Goal: Task Accomplishment & Management: Complete application form

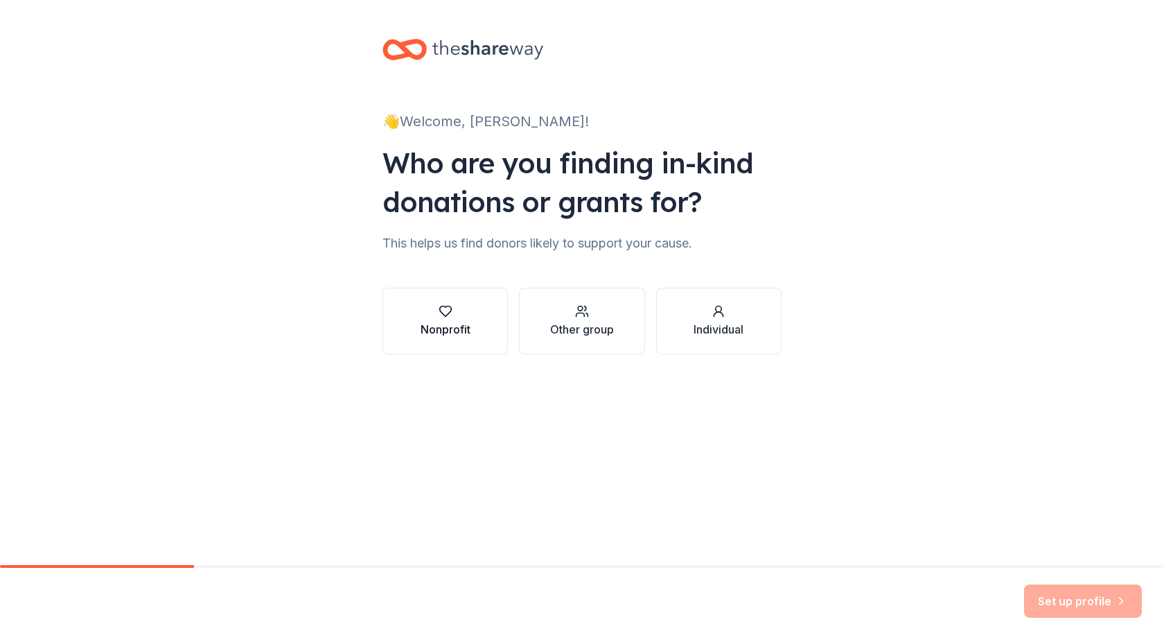
click at [451, 313] on icon "button" at bounding box center [446, 311] width 14 height 14
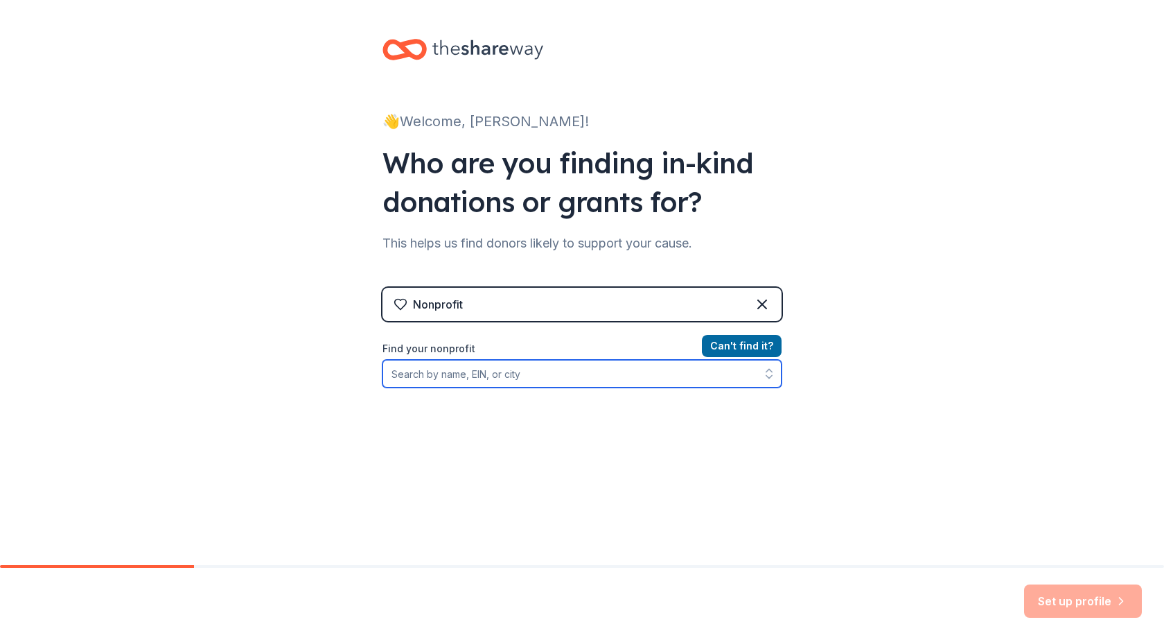
click at [499, 374] on input "Find your nonprofit" at bounding box center [582, 374] width 399 height 28
drag, startPoint x: 531, startPoint y: 377, endPoint x: 377, endPoint y: 387, distance: 154.2
click at [383, 387] on div "beautiful [DEMOGRAPHIC_DATA] 54467" at bounding box center [582, 374] width 399 height 28
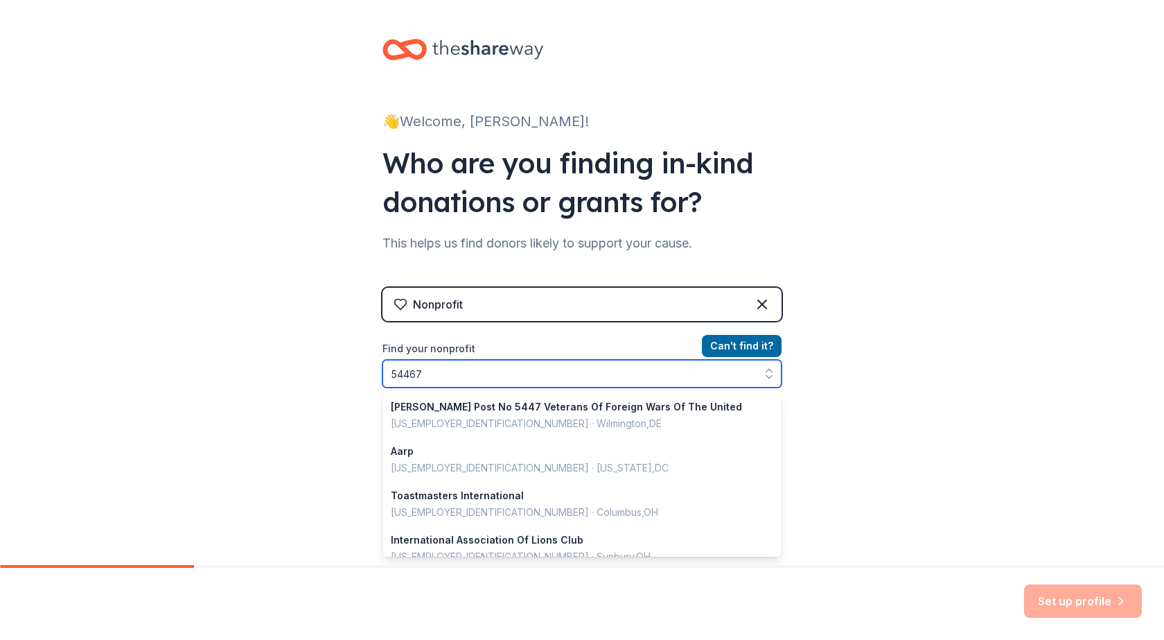
click at [390, 378] on input "54467" at bounding box center [582, 374] width 399 height 28
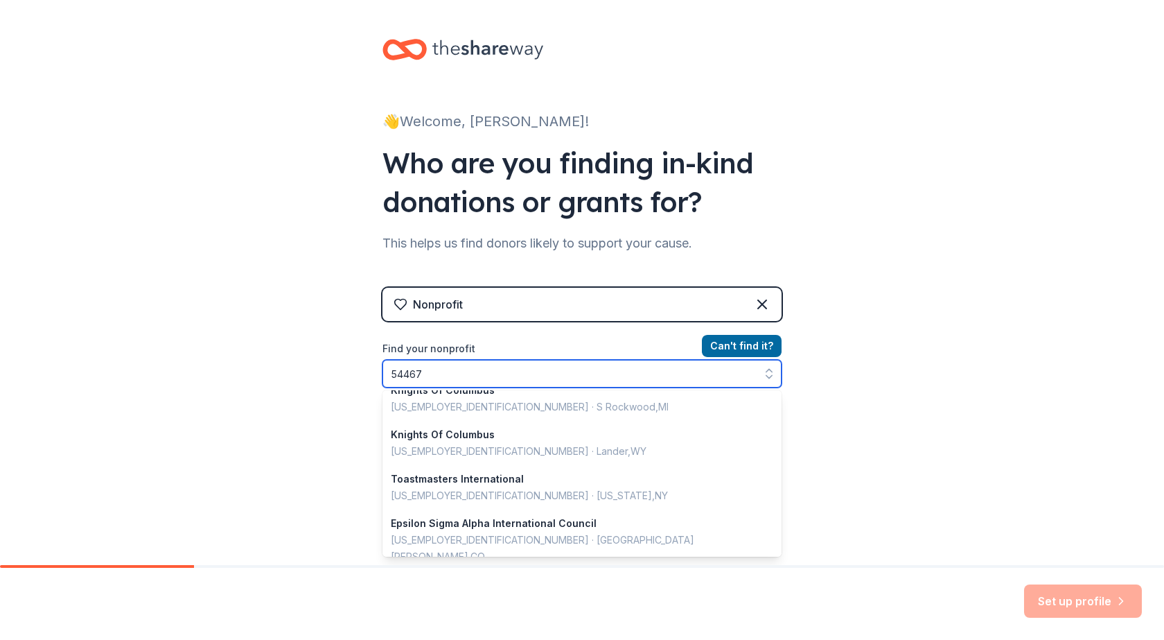
scroll to position [208, 0]
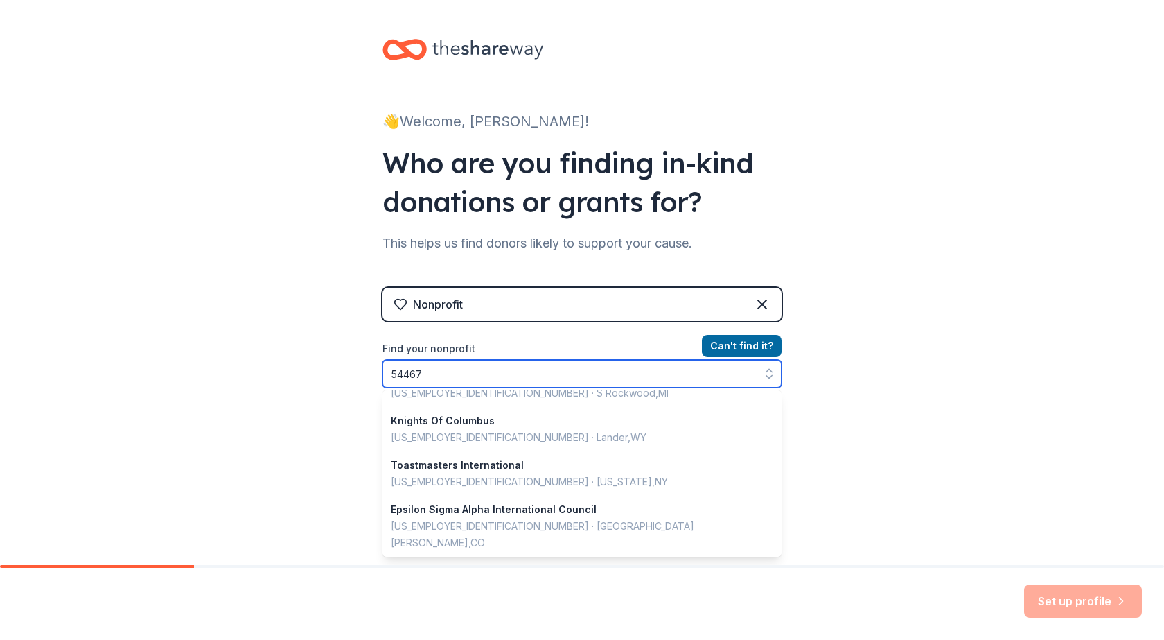
drag, startPoint x: 455, startPoint y: 378, endPoint x: 364, endPoint y: 356, distance: 94.0
click at [368, 359] on div "👋 Welcome, [PERSON_NAME]! Who are you finding in-kind donations or grants for? …" at bounding box center [582, 296] width 444 height 593
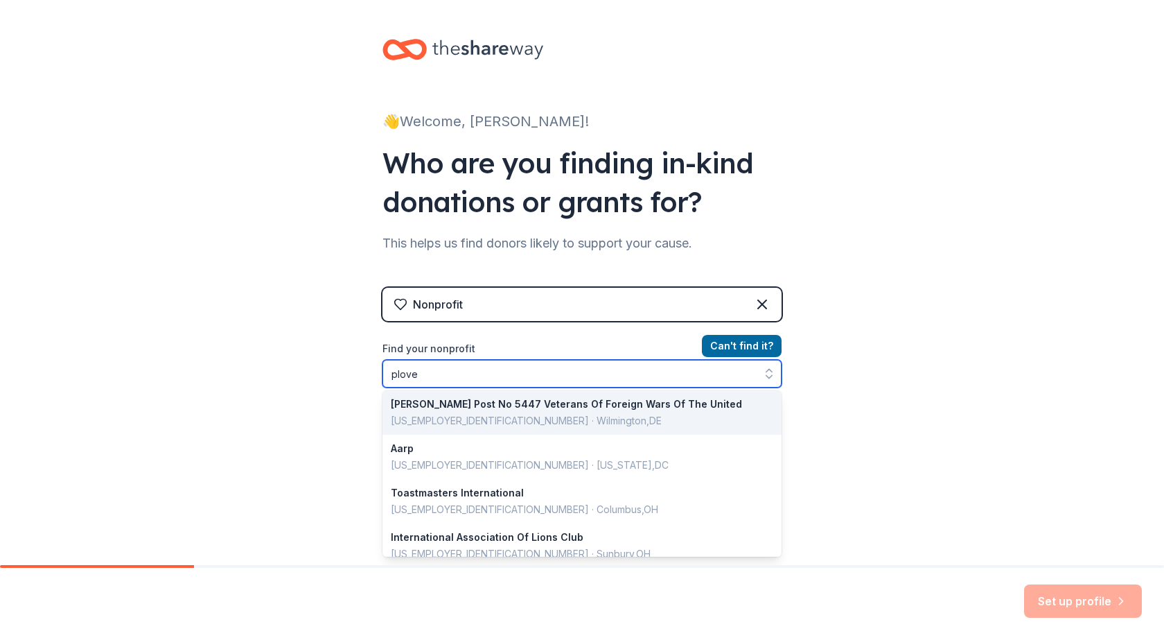
type input "plover"
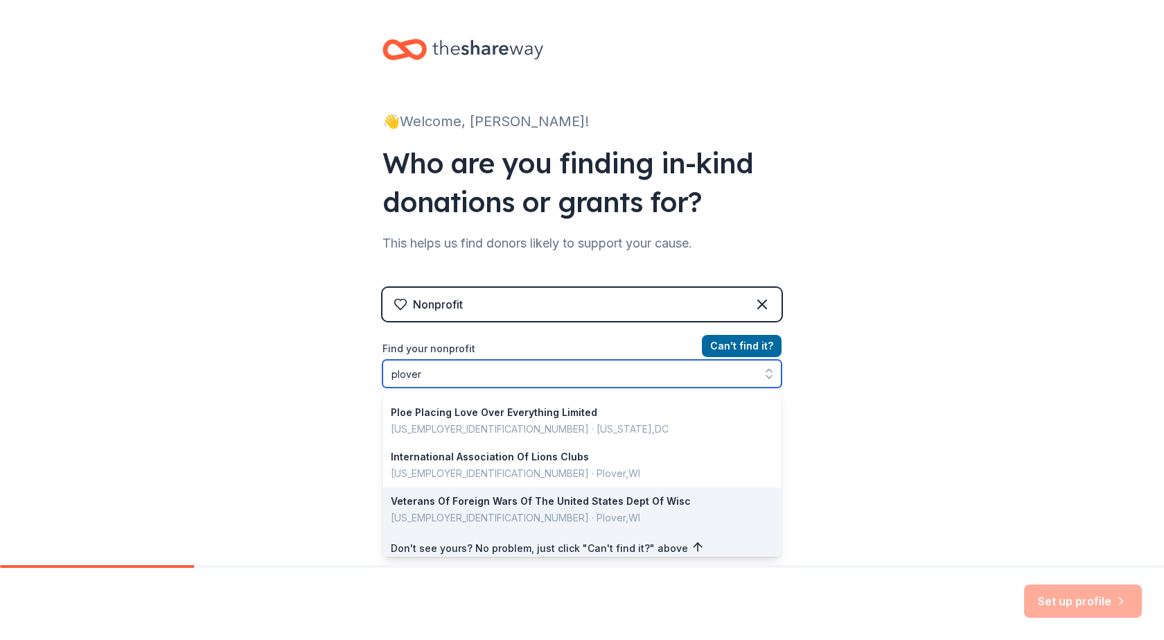
scroll to position [981, 0]
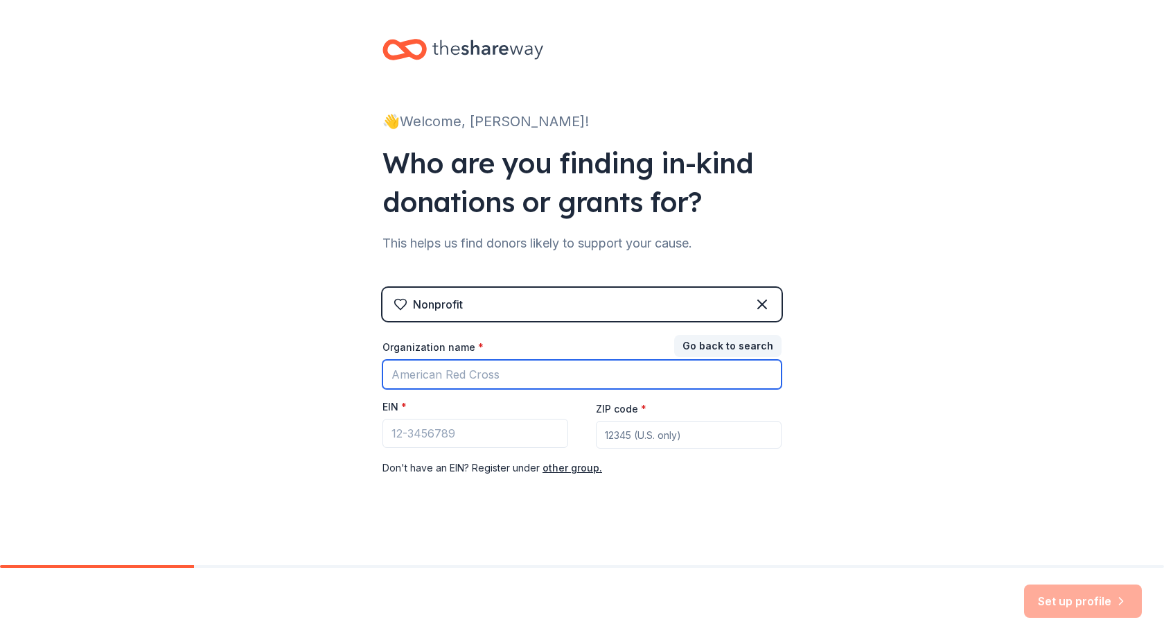
click at [511, 375] on input "Organization name *" at bounding box center [582, 374] width 399 height 29
type input "Beautiful [DEMOGRAPHIC_DATA]"
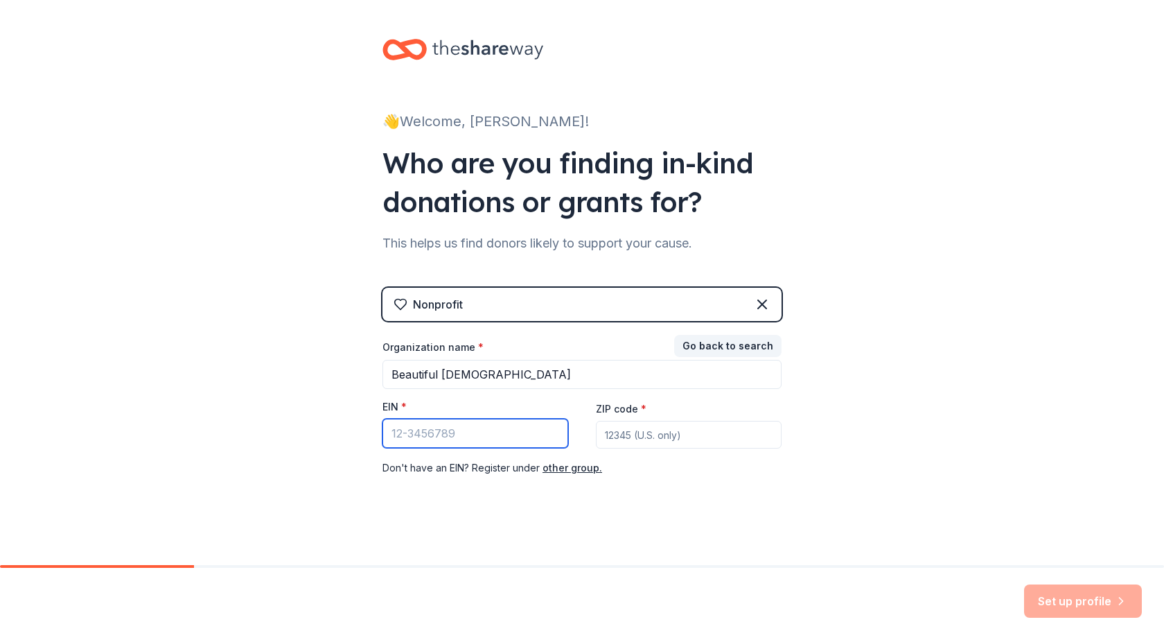
click at [456, 432] on input "EIN *" at bounding box center [476, 433] width 186 height 29
paste input "[US_EMPLOYER_IDENTIFICATION_NUMBER]"
type input "[US_EMPLOYER_IDENTIFICATION_NUMBER]"
click at [631, 432] on input "ZIP code *" at bounding box center [689, 435] width 186 height 28
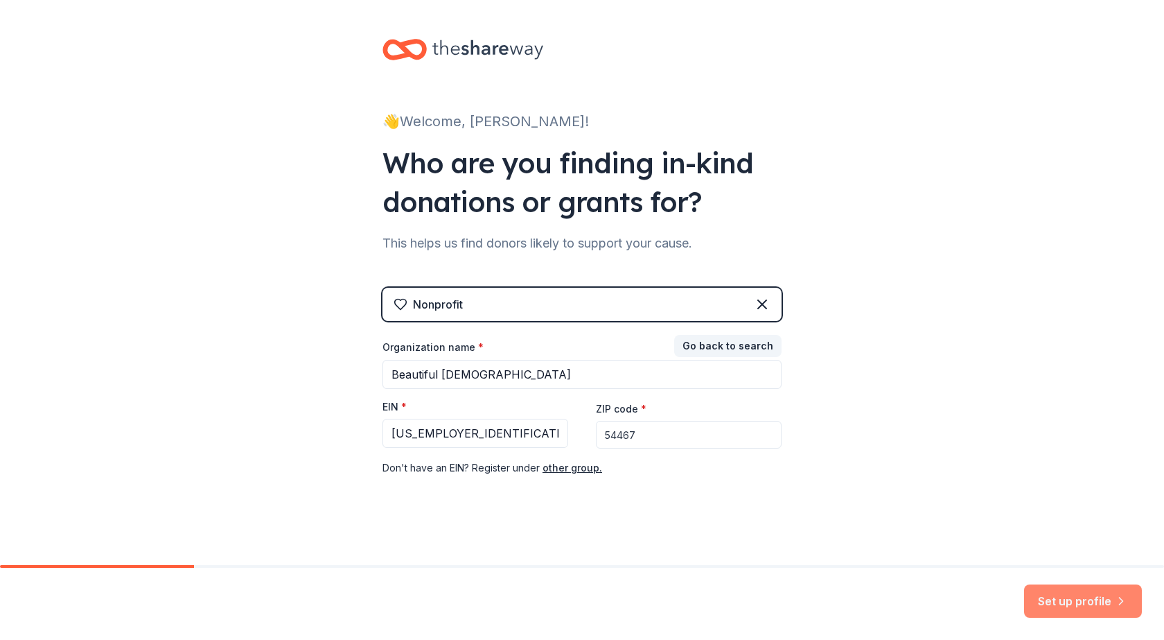
type input "54467"
click at [1073, 600] on button "Set up profile" at bounding box center [1083, 600] width 118 height 33
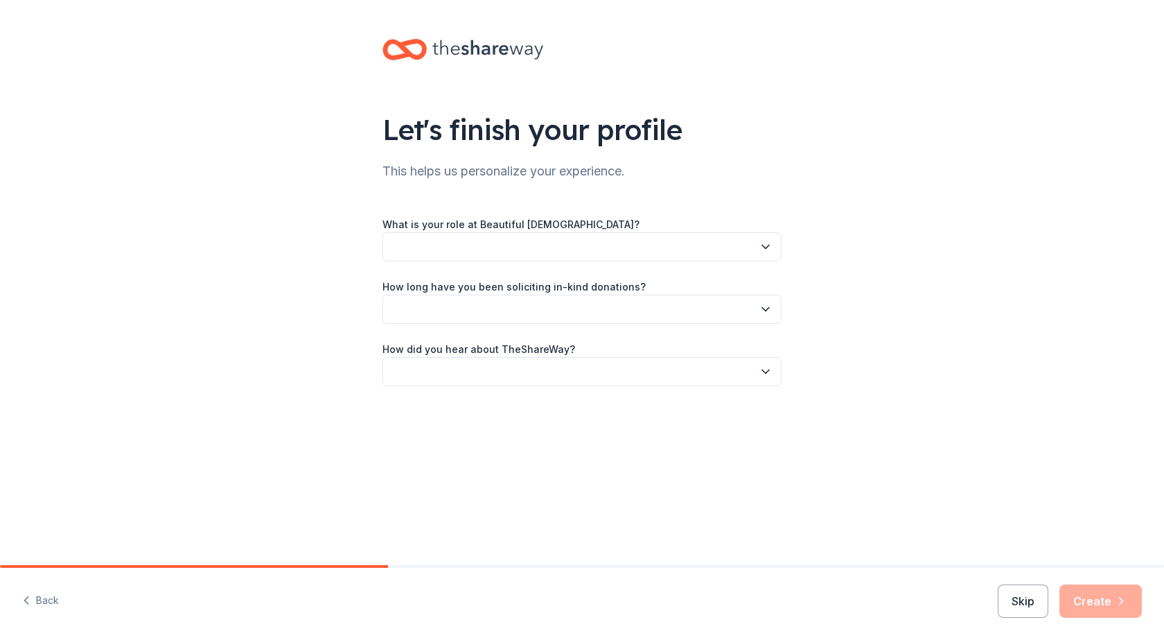
click at [540, 249] on button "button" at bounding box center [582, 246] width 399 height 29
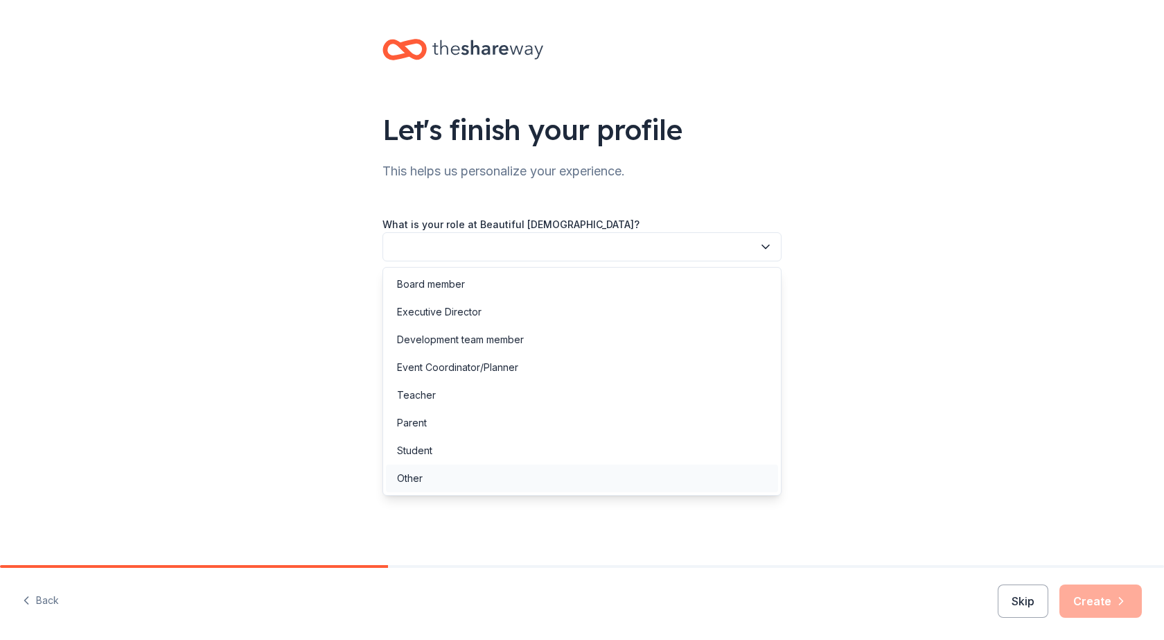
click at [412, 475] on div "Other" at bounding box center [410, 478] width 26 height 17
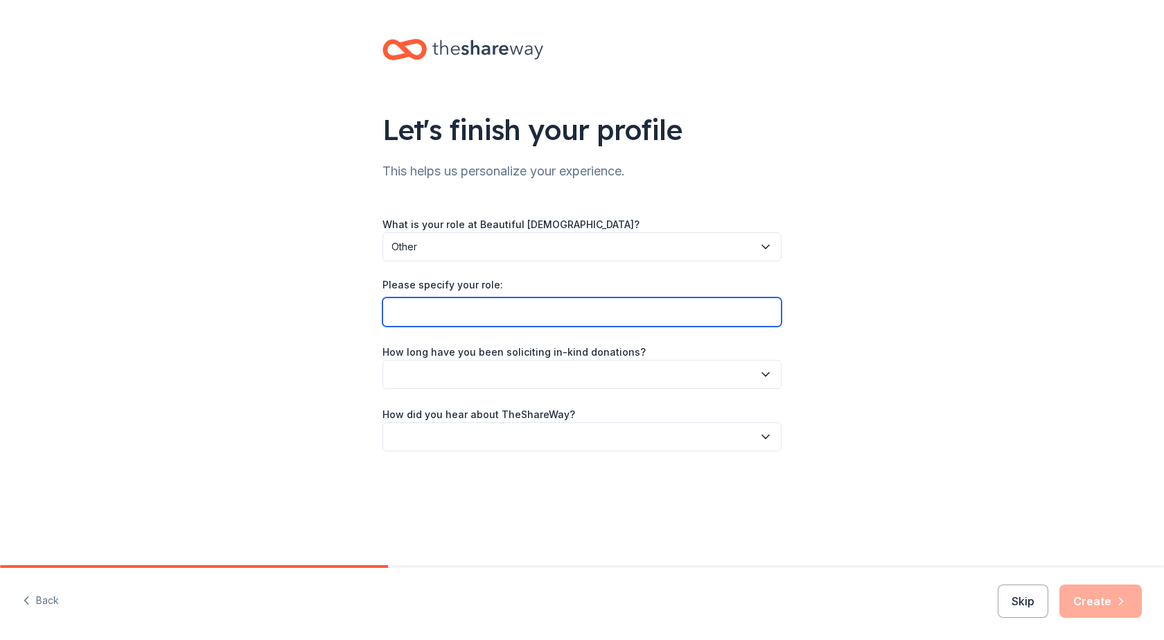
click at [471, 310] on input "Please specify your role:" at bounding box center [582, 311] width 399 height 29
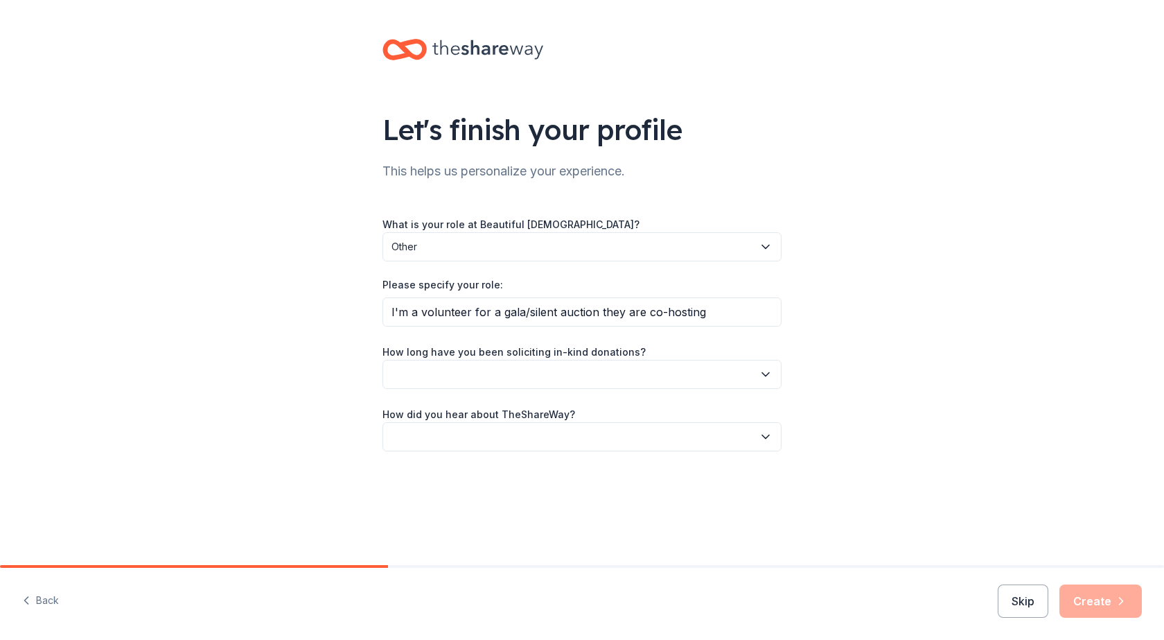
click at [452, 370] on button "button" at bounding box center [582, 374] width 399 height 29
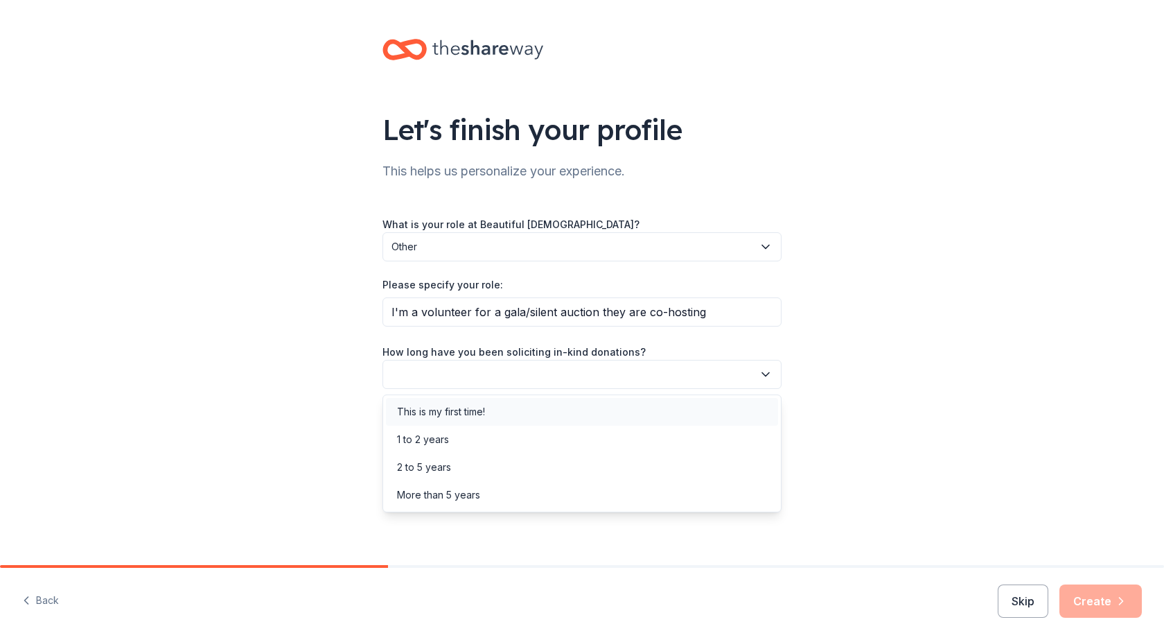
click at [447, 409] on div "This is my first time!" at bounding box center [441, 411] width 88 height 17
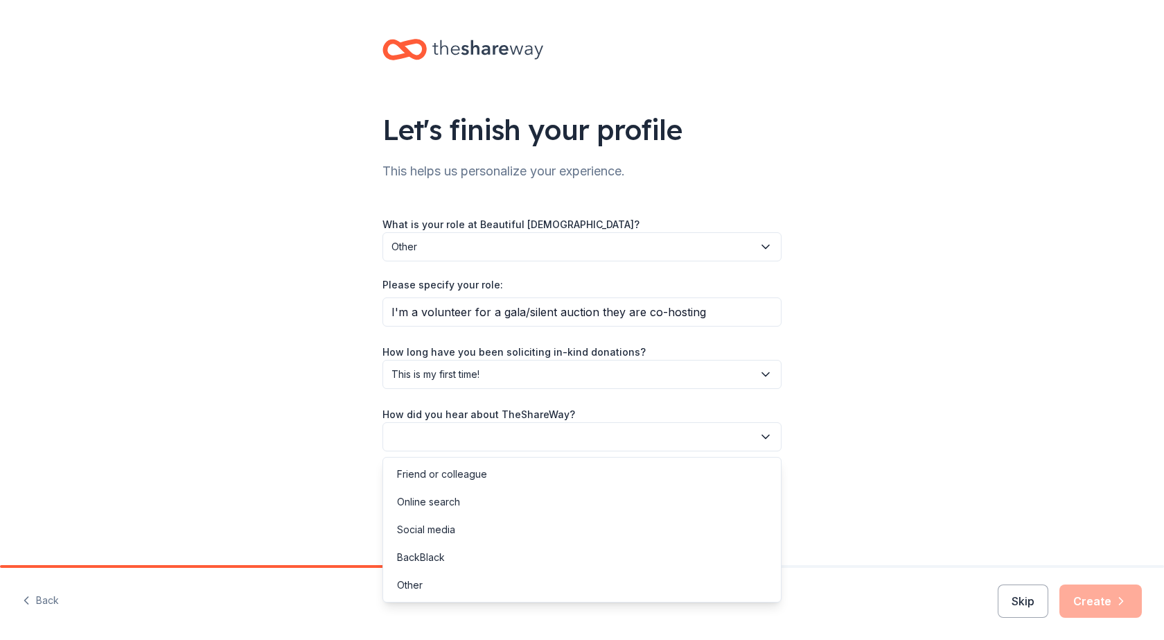
click at [450, 437] on button "button" at bounding box center [582, 436] width 399 height 29
click at [432, 502] on div "Online search" at bounding box center [428, 501] width 63 height 17
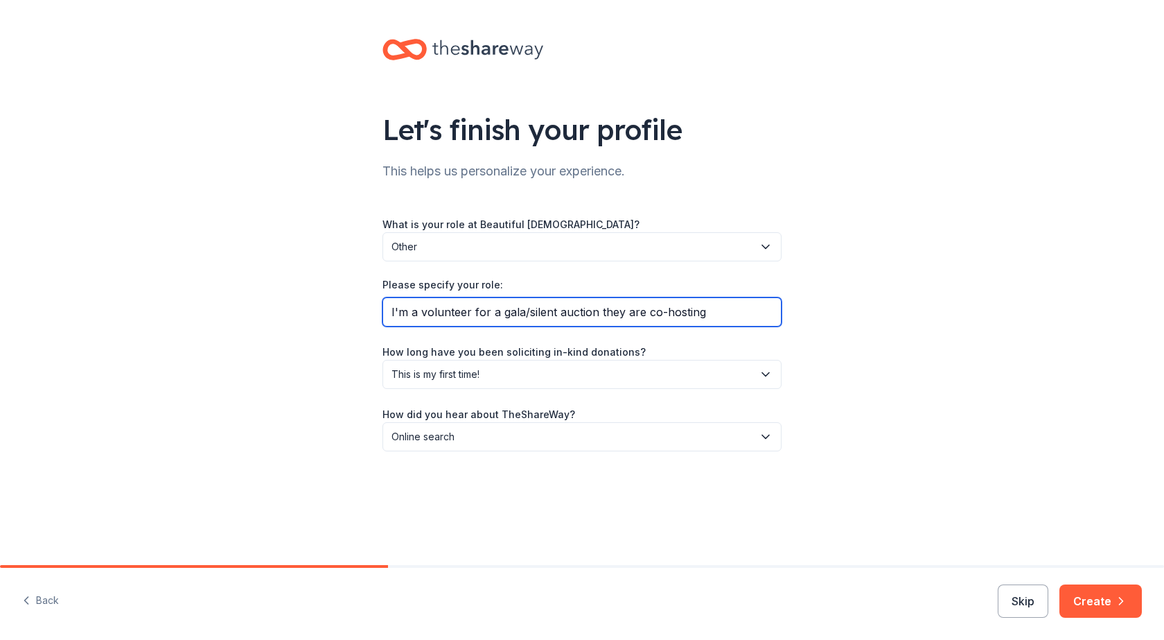
click at [703, 311] on input "I'm a volunteer for a gala/silent auction they are co-hosting" at bounding box center [582, 311] width 399 height 29
type input "I'm a volunteer for a gala/silent auction they are co-hosting for a new Christi…"
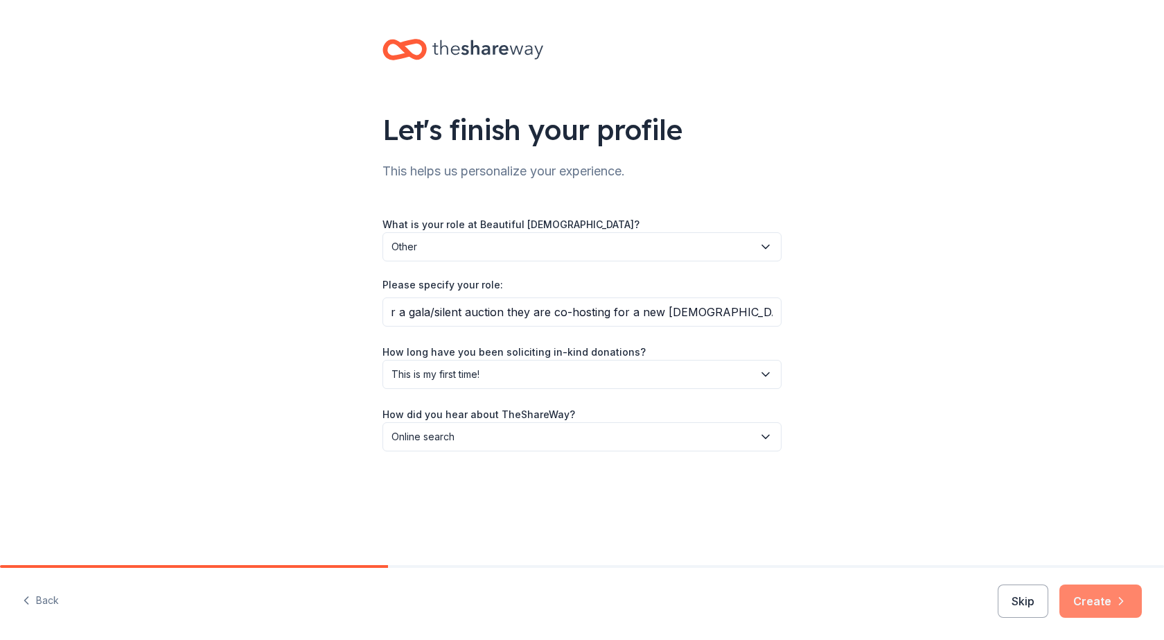
click at [1089, 600] on button "Create" at bounding box center [1101, 600] width 82 height 33
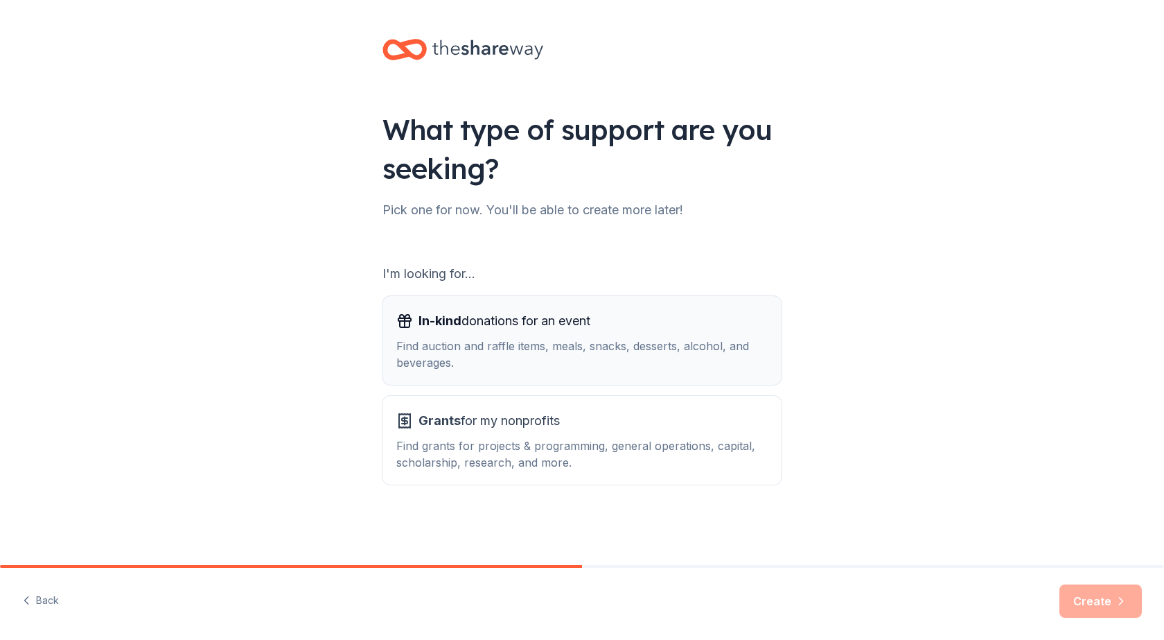
click at [505, 320] on span "In-kind donations for an event" at bounding box center [505, 321] width 172 height 22
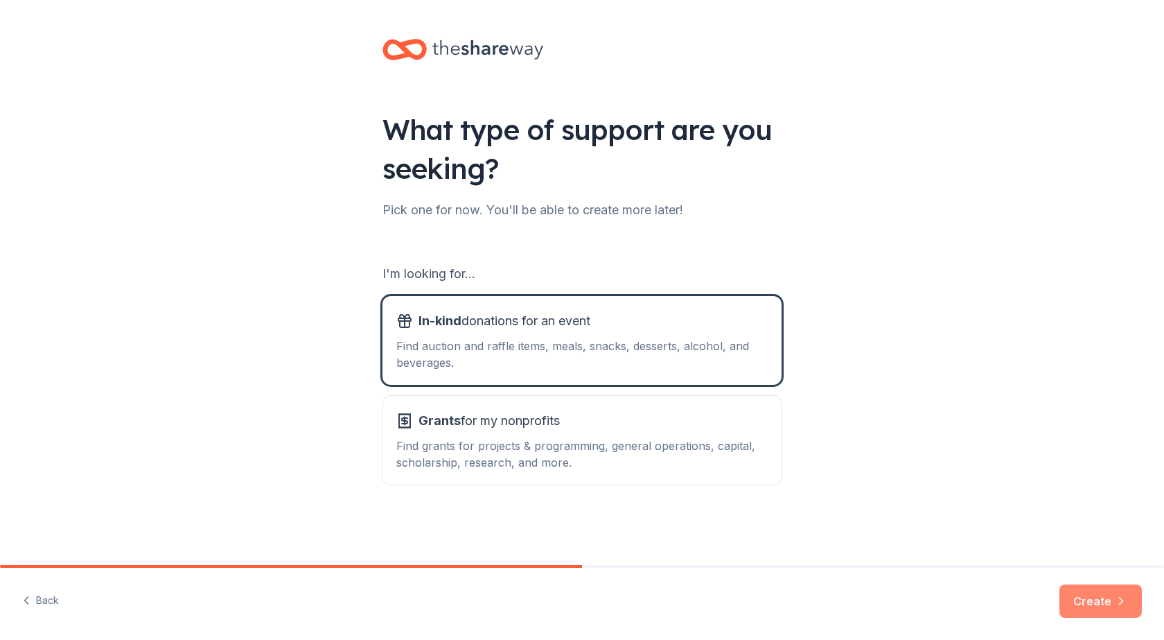
click at [1103, 604] on button "Create" at bounding box center [1101, 600] width 82 height 33
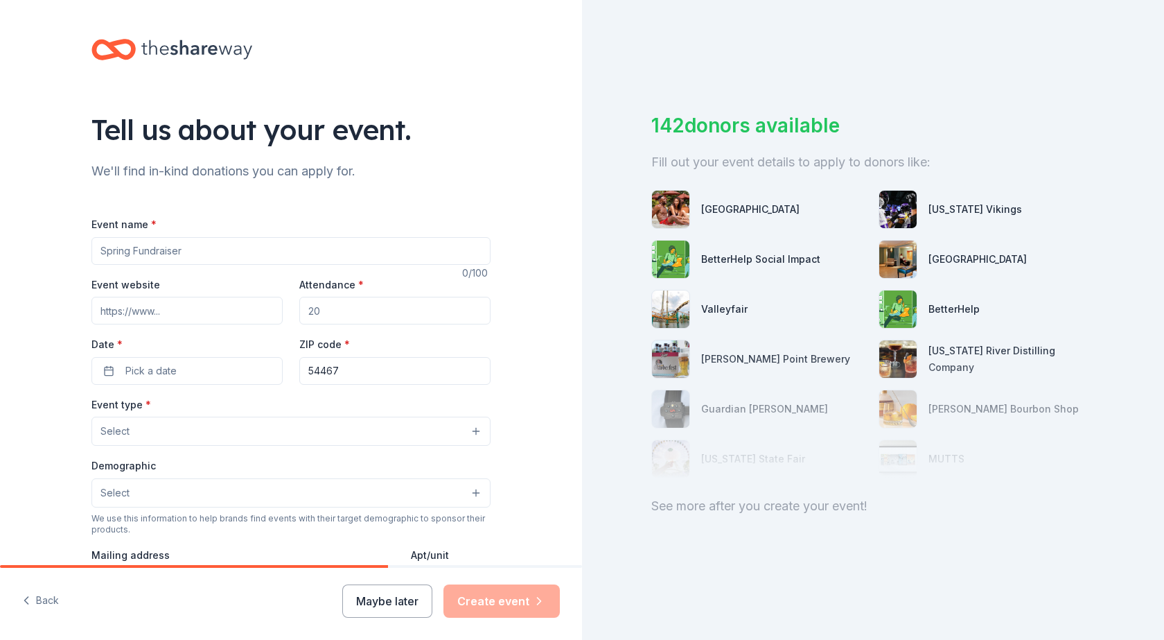
click at [170, 247] on input "Event name *" at bounding box center [290, 251] width 399 height 28
type input "Counting the Stars Gala"
click at [175, 310] on input "Event website" at bounding box center [186, 311] width 191 height 28
type input "www.cwlhs.com/events"
click at [311, 311] on input "Attendance *" at bounding box center [394, 311] width 191 height 28
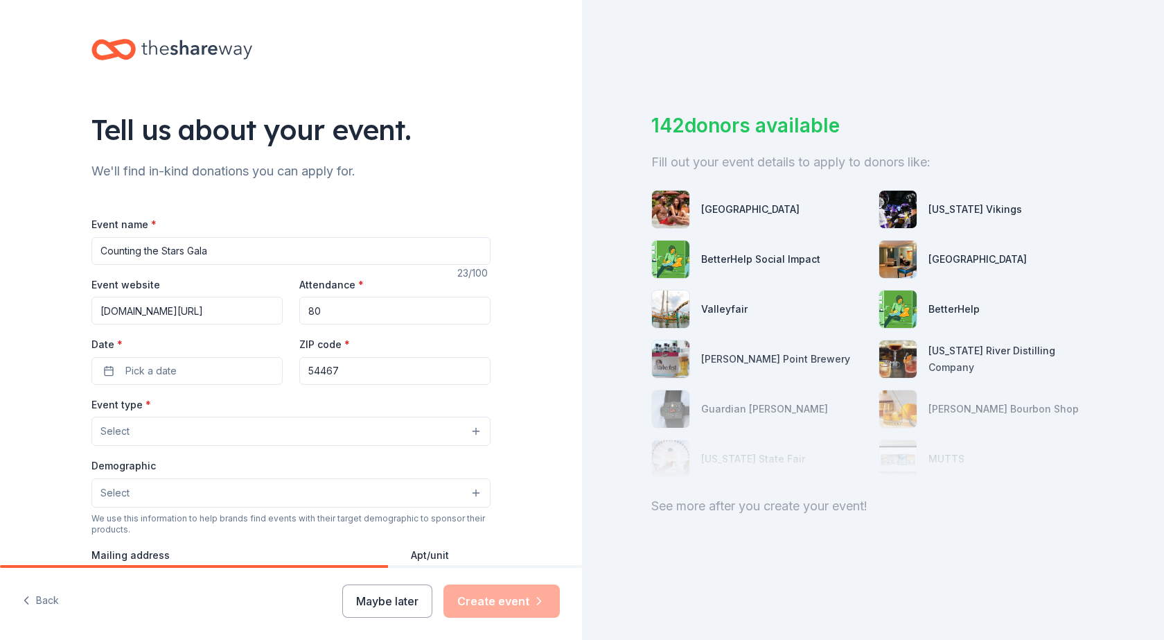
type input "8"
type input "100"
click at [125, 375] on span "Pick a date" at bounding box center [150, 370] width 51 height 17
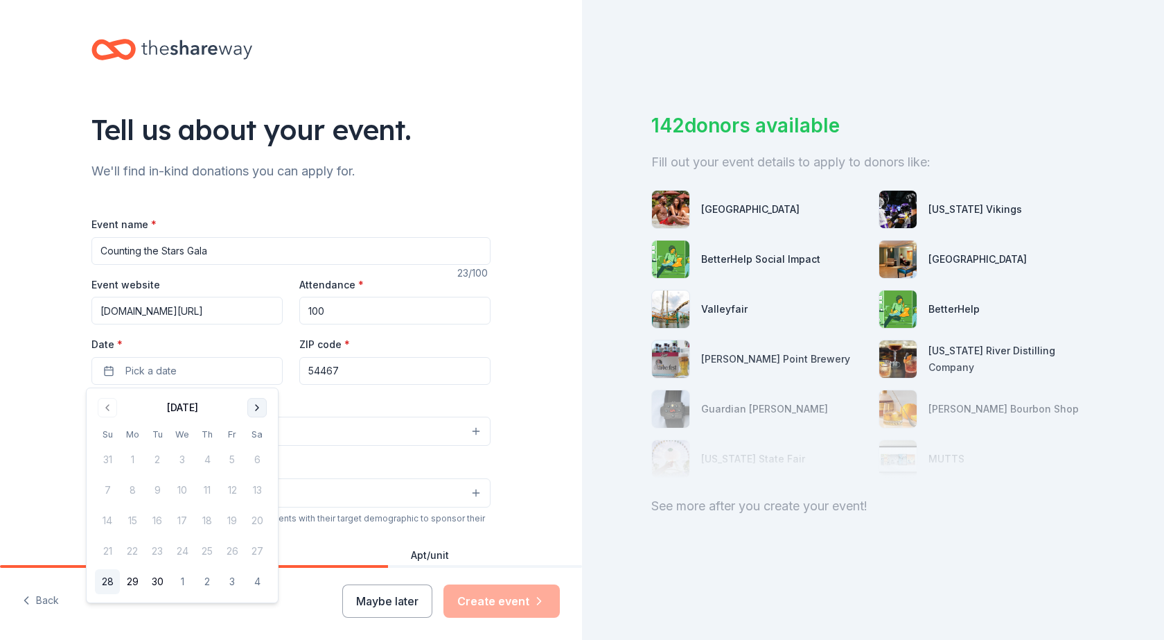
click at [254, 405] on button "Go to next month" at bounding box center [256, 407] width 19 height 19
click at [231, 550] on button "24" at bounding box center [232, 551] width 25 height 25
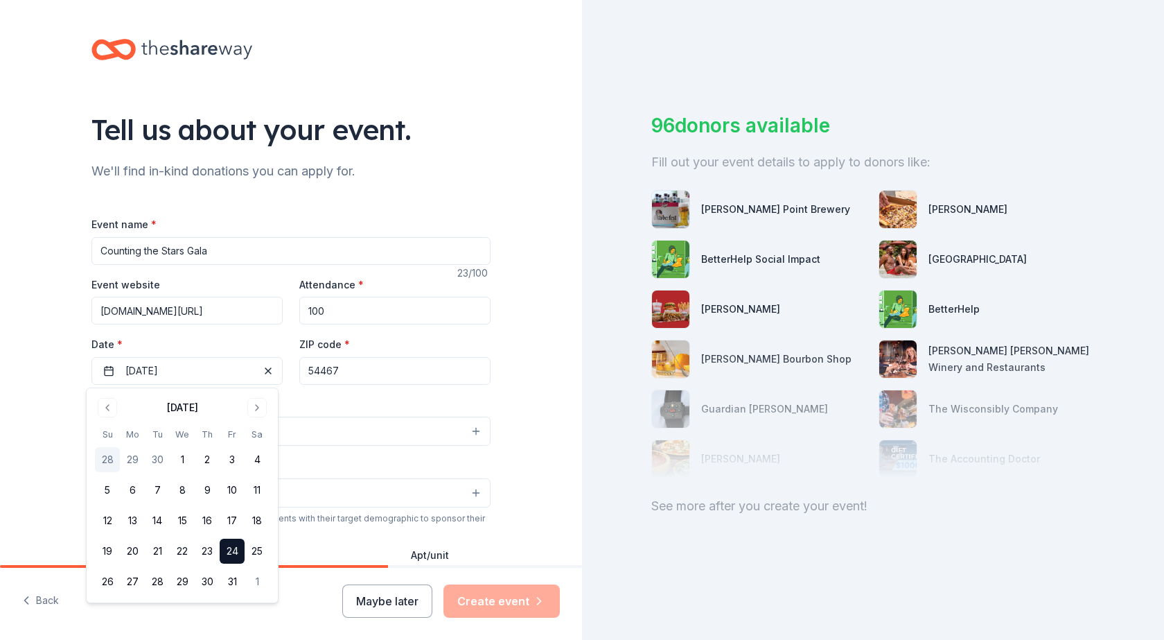
click at [228, 552] on button "24" at bounding box center [232, 551] width 25 height 25
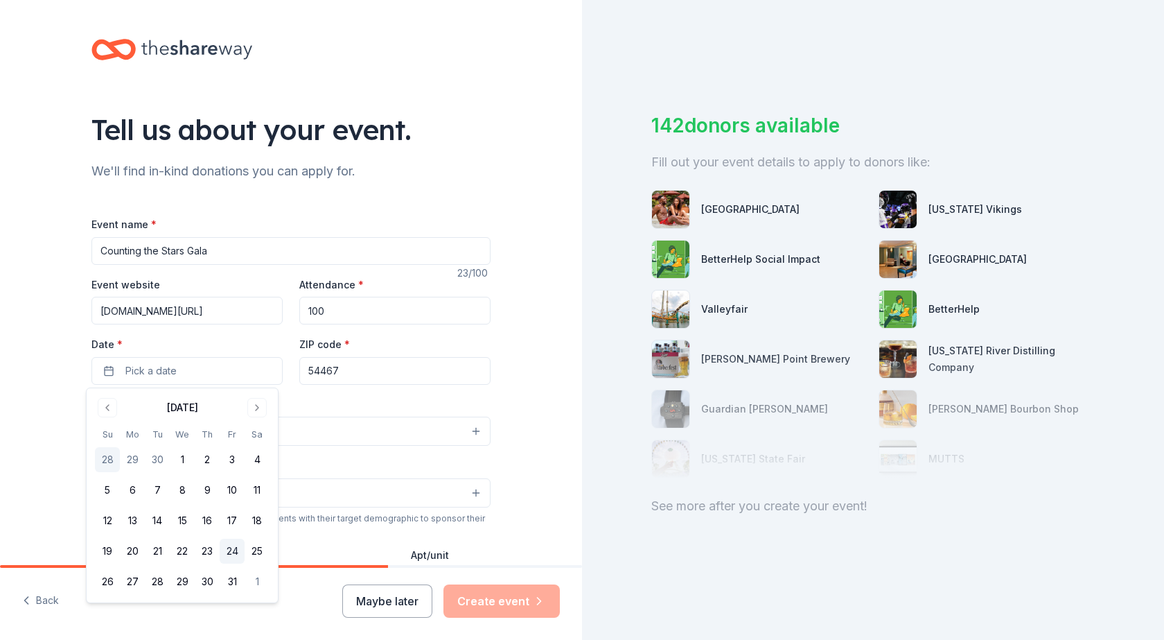
click at [235, 552] on button "24" at bounding box center [232, 551] width 25 height 25
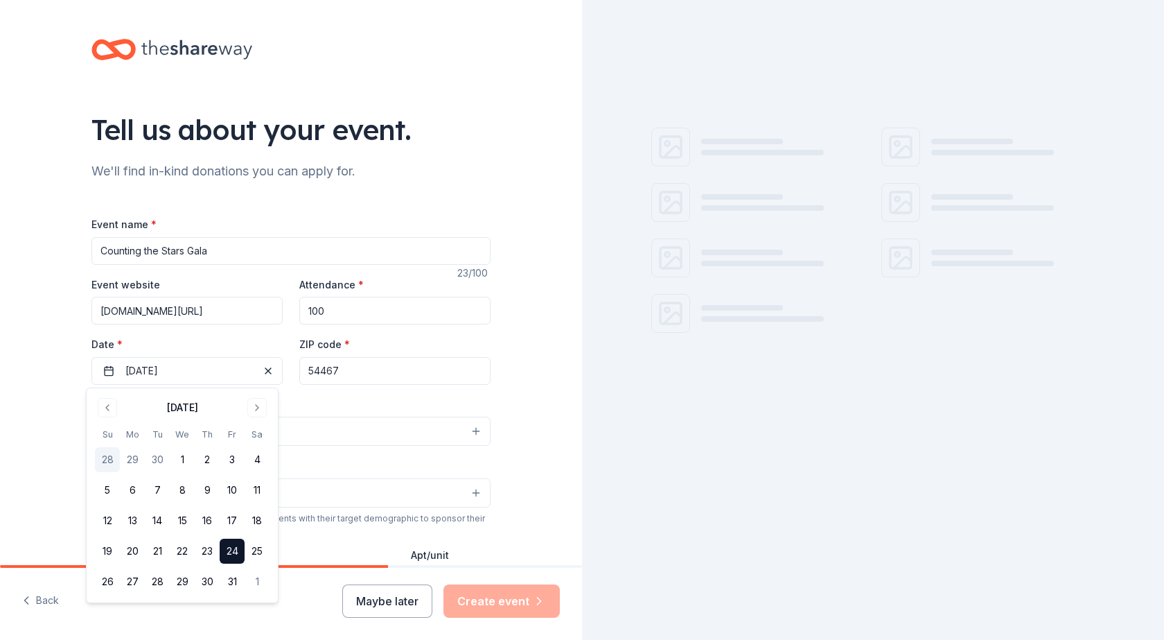
click at [374, 373] on input "54467" at bounding box center [394, 371] width 191 height 28
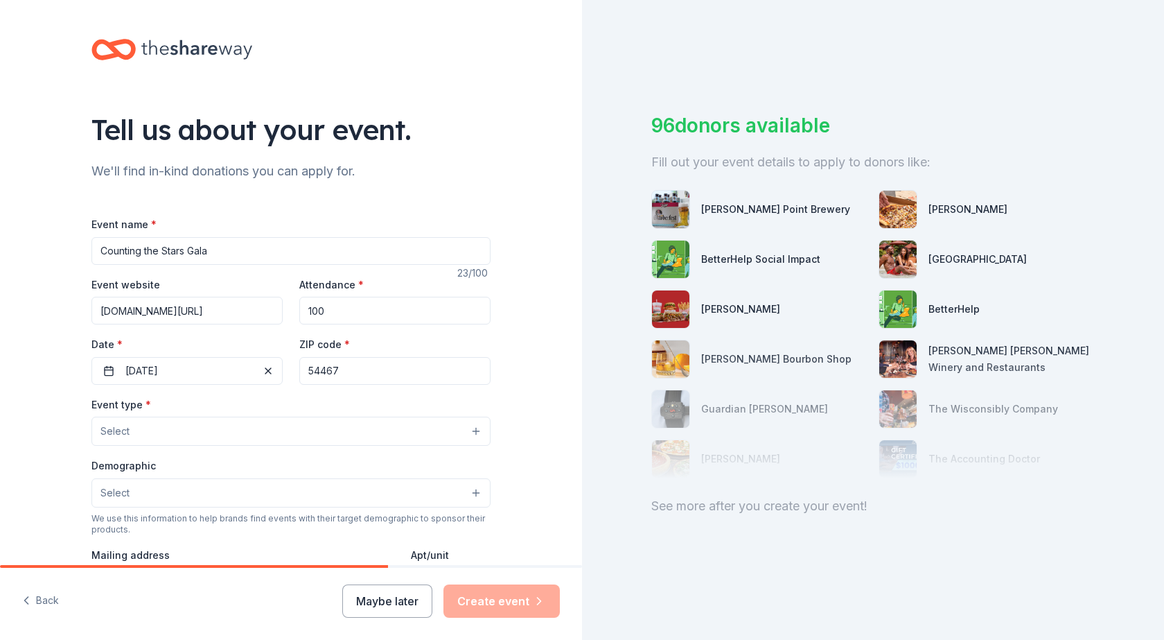
click at [149, 434] on button "Select" at bounding box center [290, 431] width 399 height 29
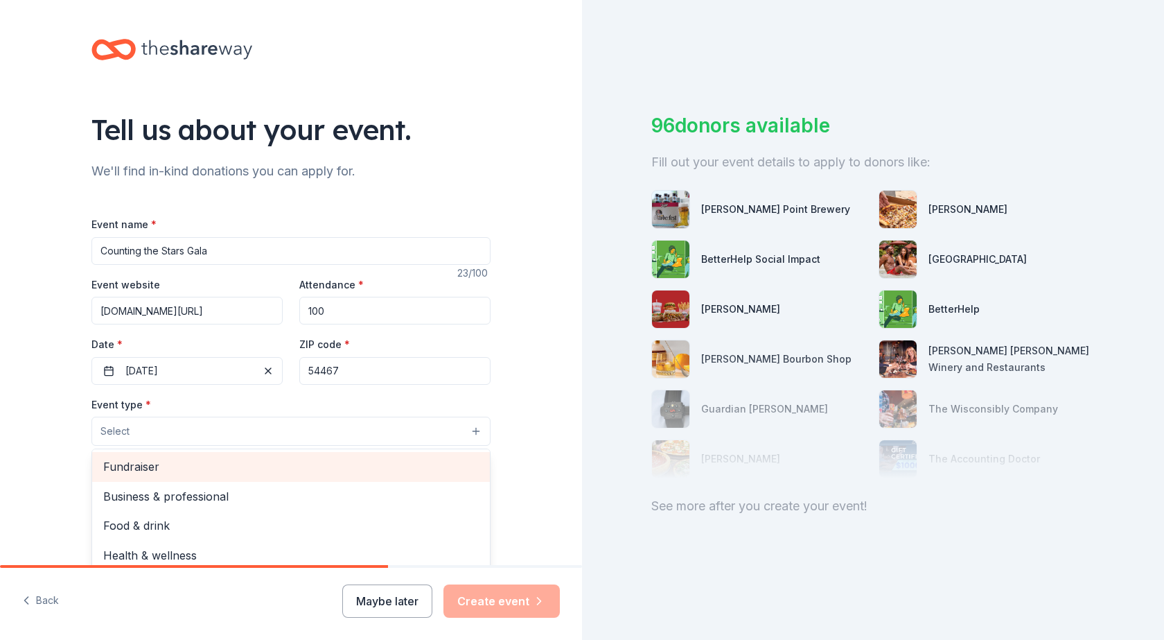
click at [148, 466] on span "Fundraiser" at bounding box center [291, 466] width 376 height 18
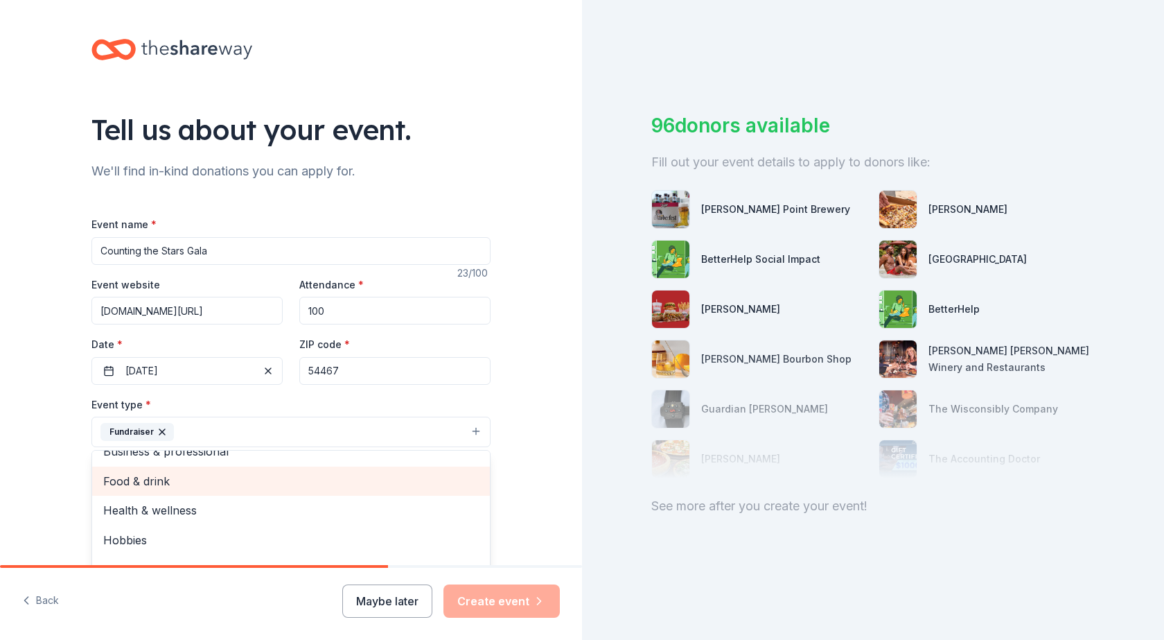
scroll to position [69, 0]
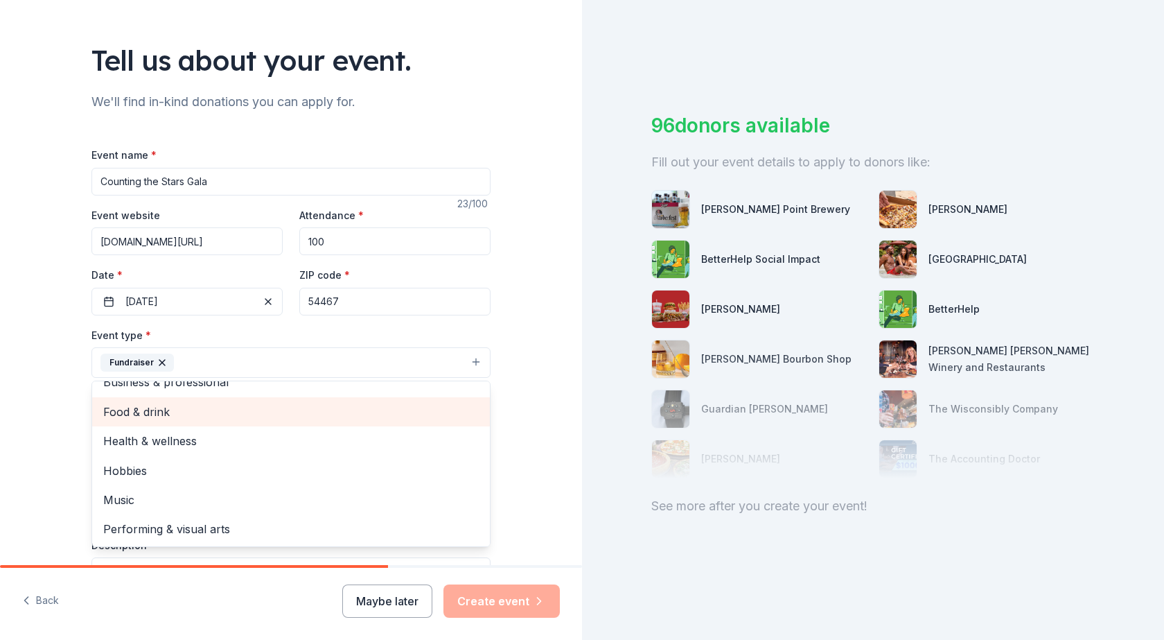
click at [194, 417] on span "Food & drink" at bounding box center [291, 412] width 376 height 18
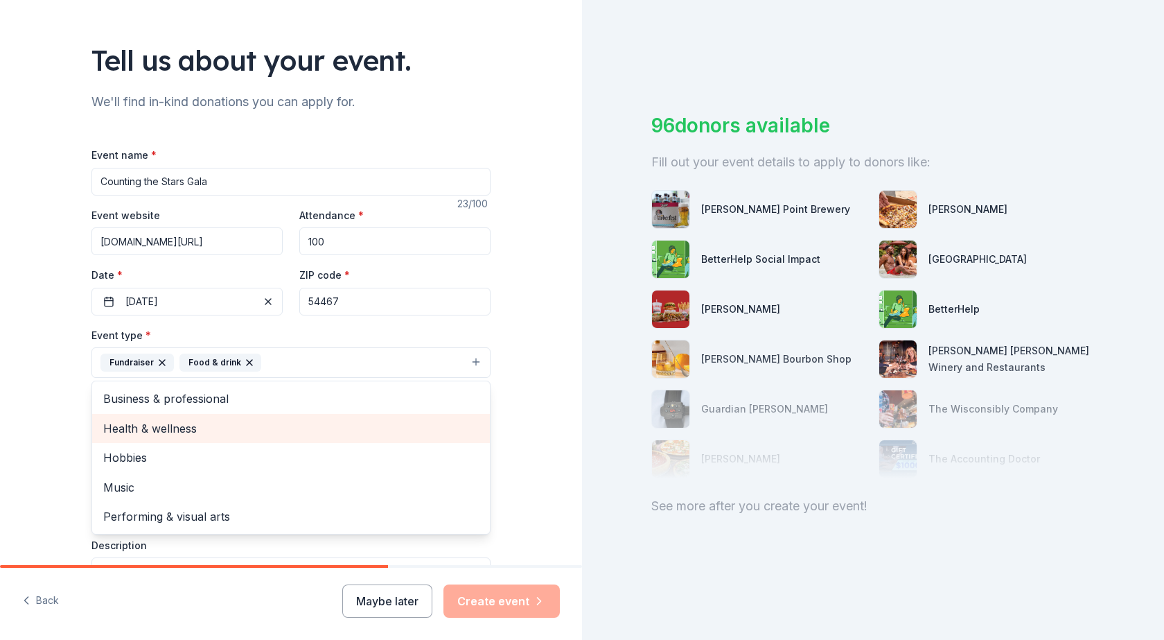
scroll to position [0, 0]
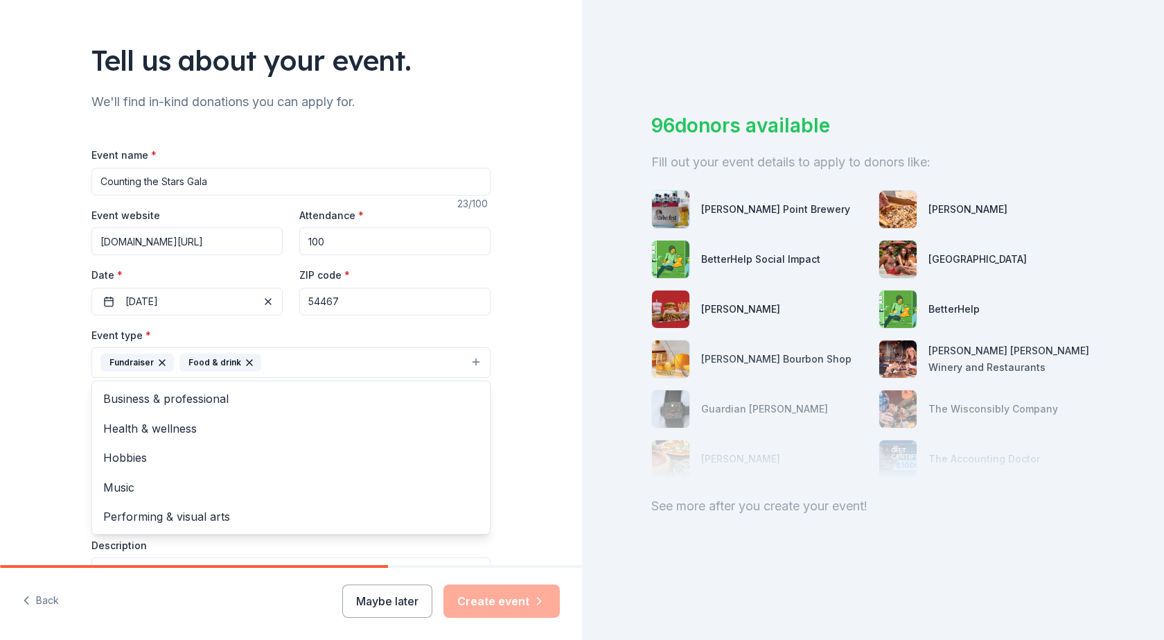
click at [28, 435] on div "Tell us about your event. We'll find in-kind donations you can apply for. Event…" at bounding box center [291, 393] width 582 height 924
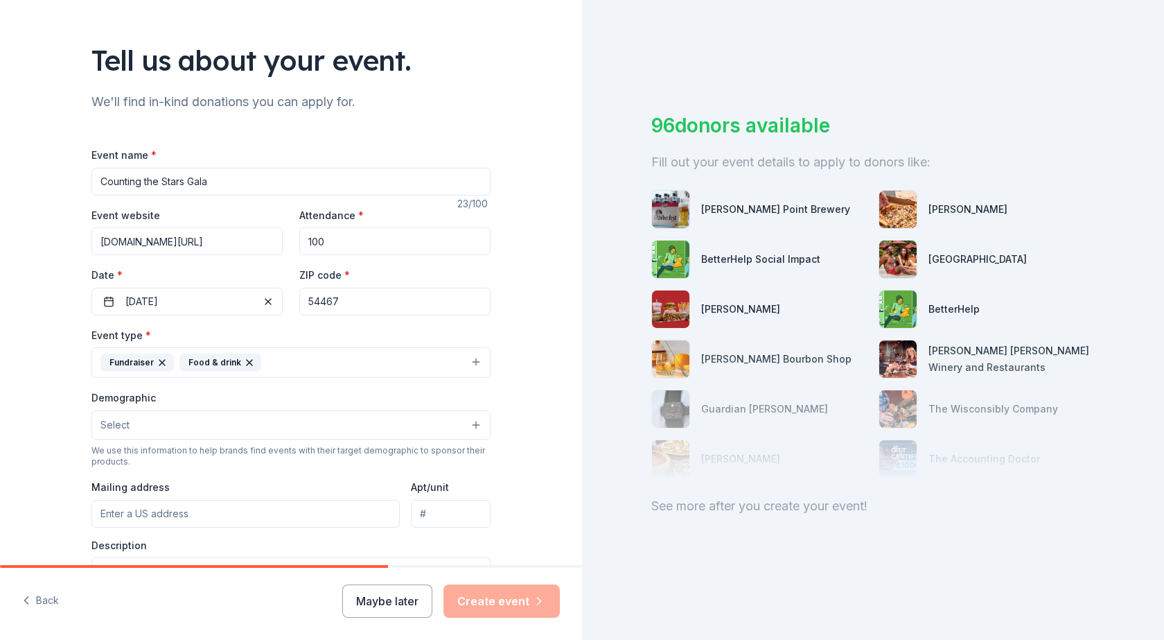
click at [166, 425] on button "Select" at bounding box center [290, 424] width 399 height 29
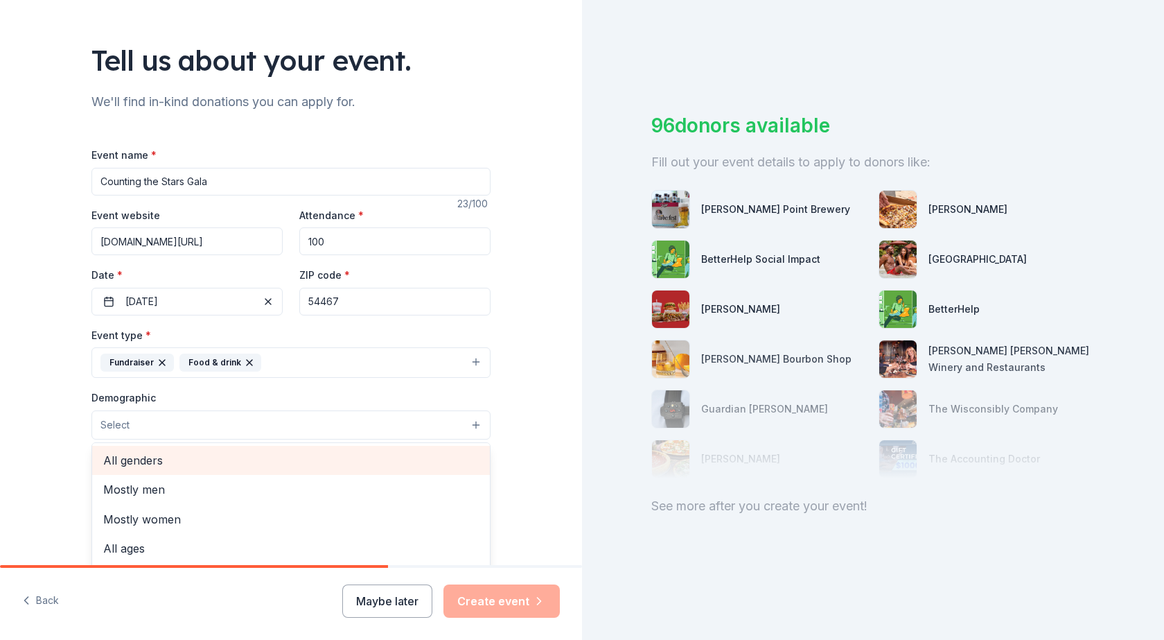
click at [166, 464] on span "All genders" at bounding box center [291, 460] width 376 height 18
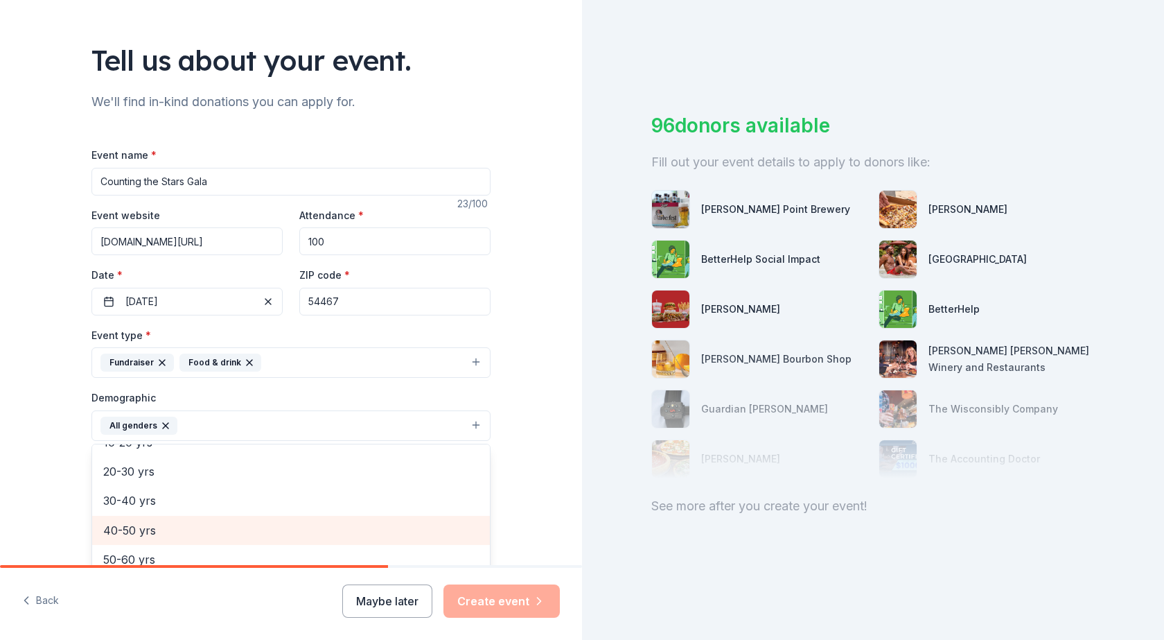
scroll to position [139, 0]
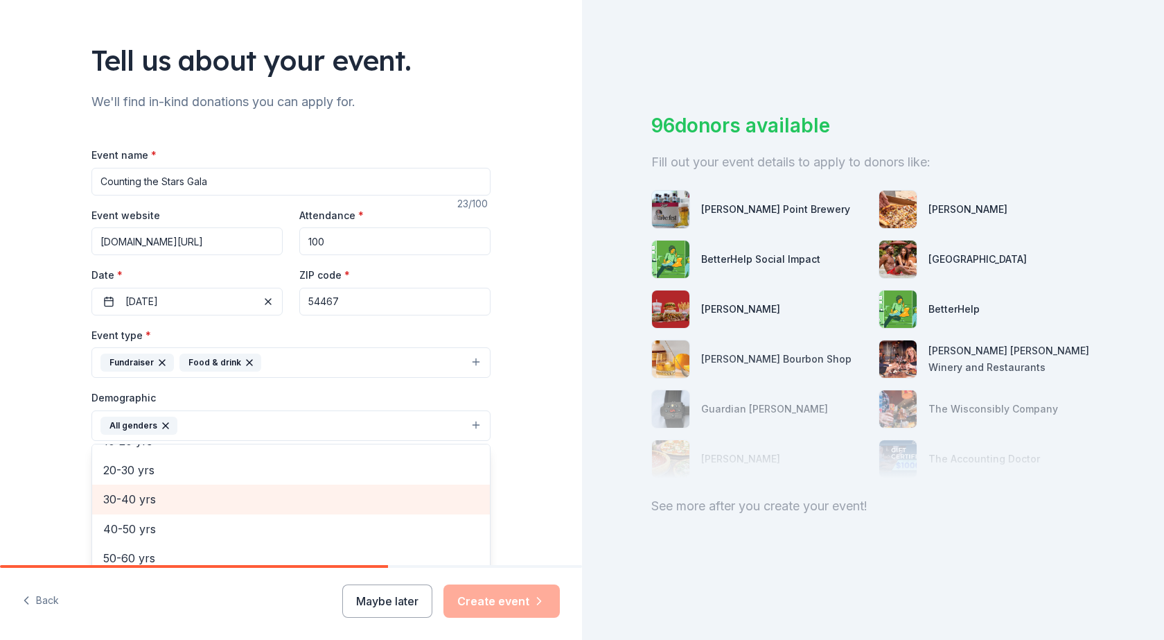
click at [159, 498] on span "30-40 yrs" at bounding box center [291, 499] width 376 height 18
click at [152, 500] on span "40-50 yrs" at bounding box center [291, 499] width 376 height 18
click at [152, 500] on span "50-60 yrs" at bounding box center [291, 503] width 376 height 18
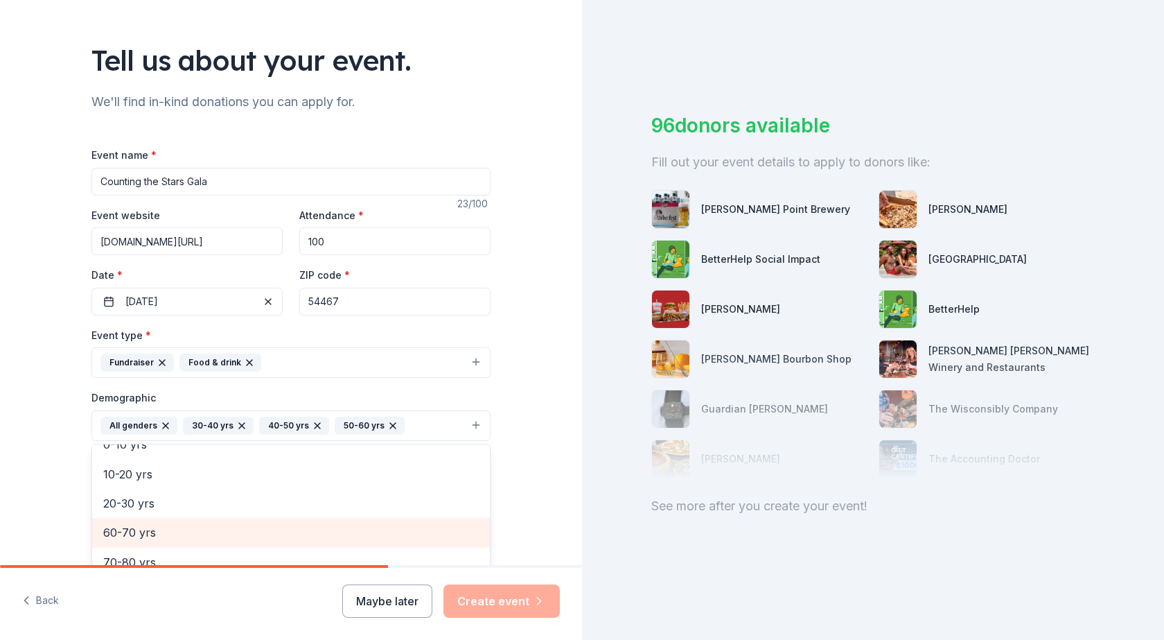
click at [145, 523] on div "60-70 yrs" at bounding box center [291, 532] width 398 height 29
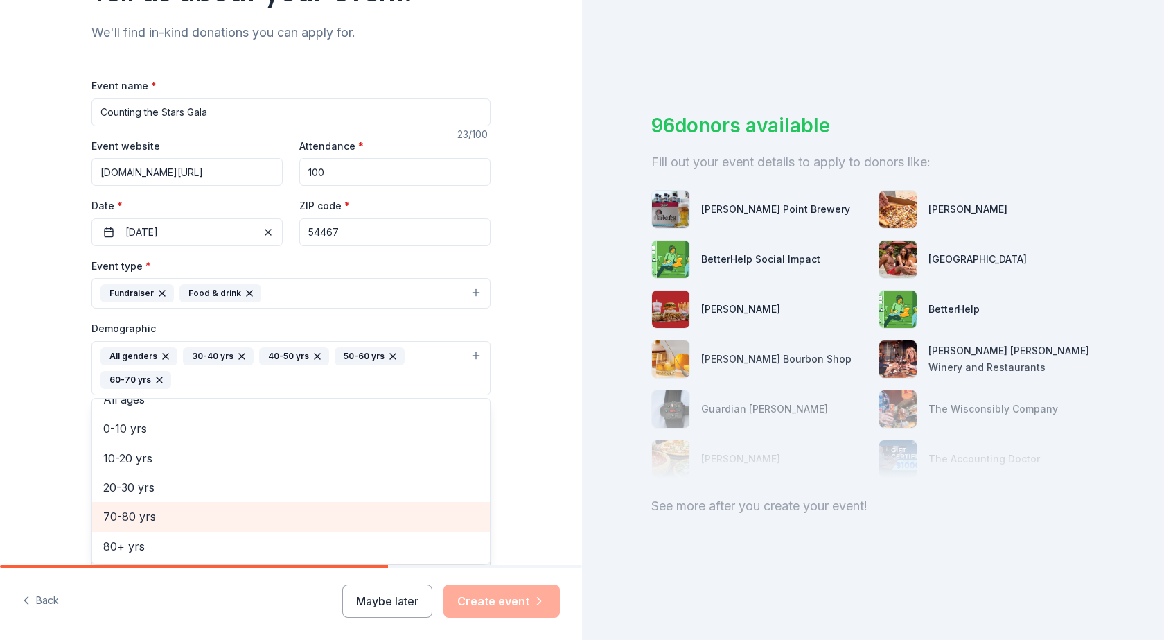
click at [146, 512] on span "70-80 yrs" at bounding box center [291, 516] width 376 height 18
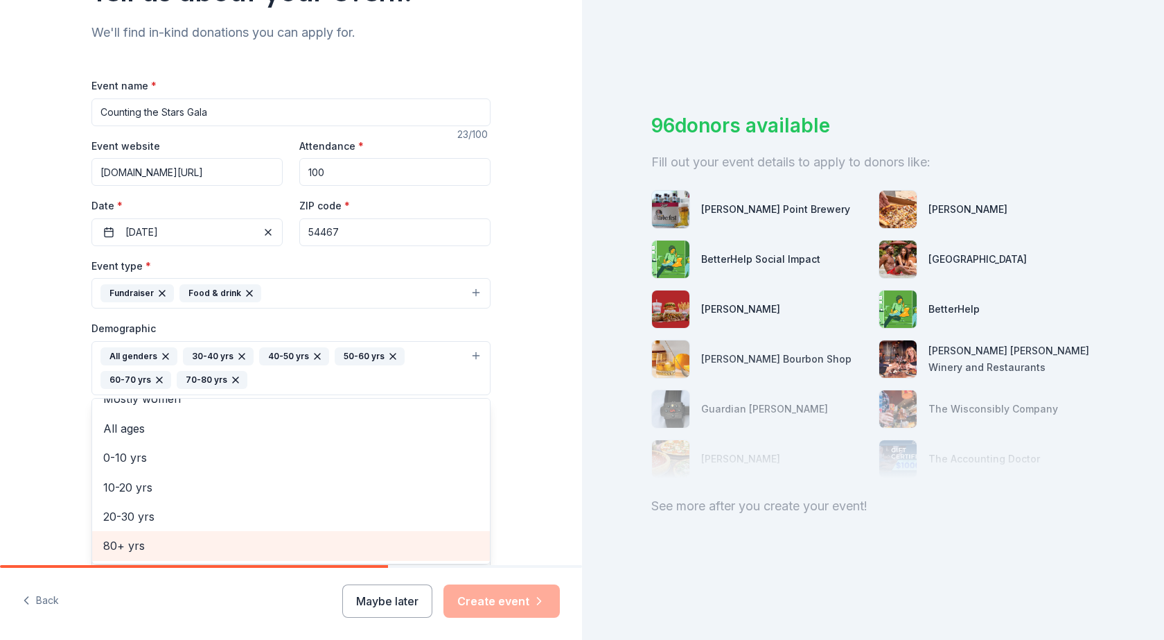
click at [120, 543] on span "80+ yrs" at bounding box center [291, 545] width 376 height 18
click at [142, 543] on span "20-30 yrs" at bounding box center [291, 546] width 376 height 18
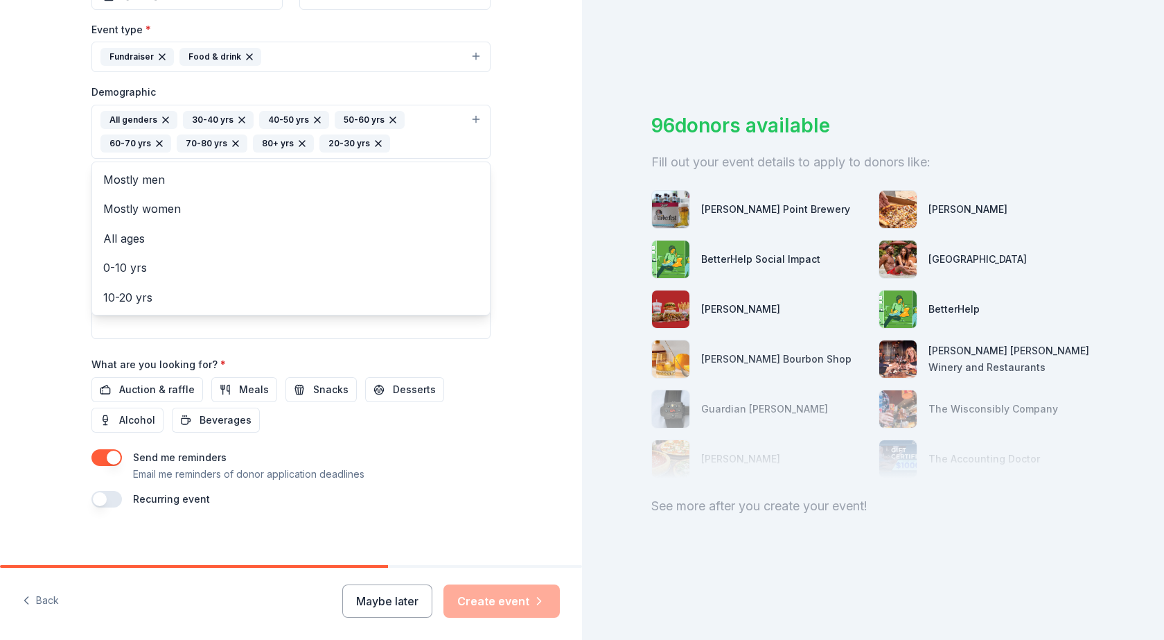
scroll to position [384, 0]
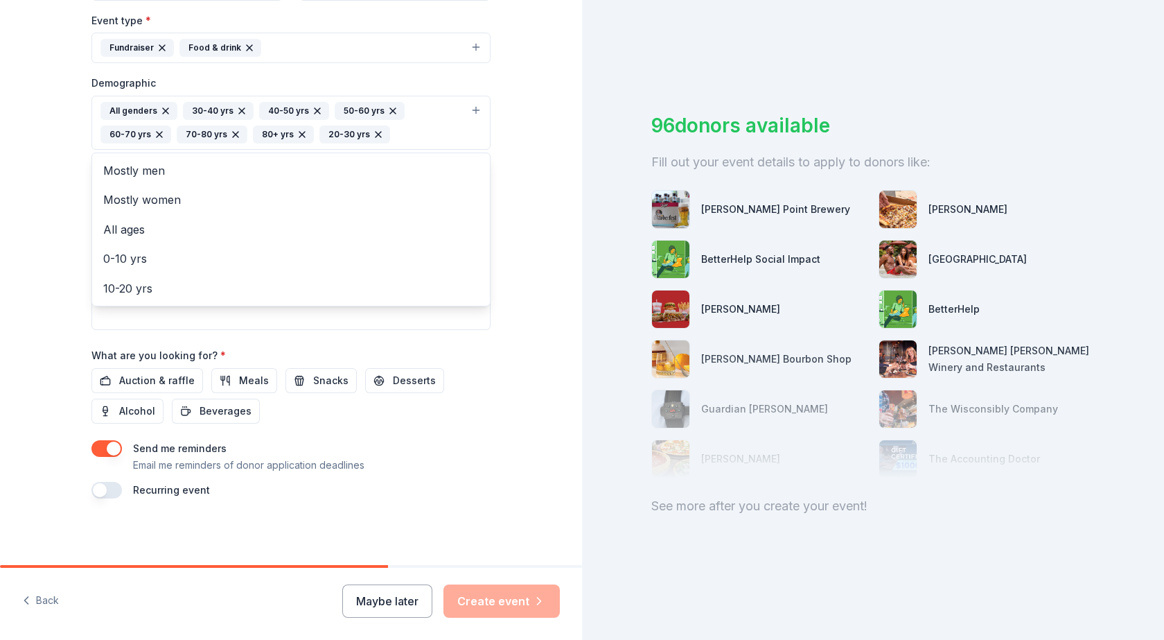
click at [134, 381] on div "Event name * Counting the Stars Gala 23 /100 Event website www.cwlhs.com/events…" at bounding box center [290, 165] width 399 height 667
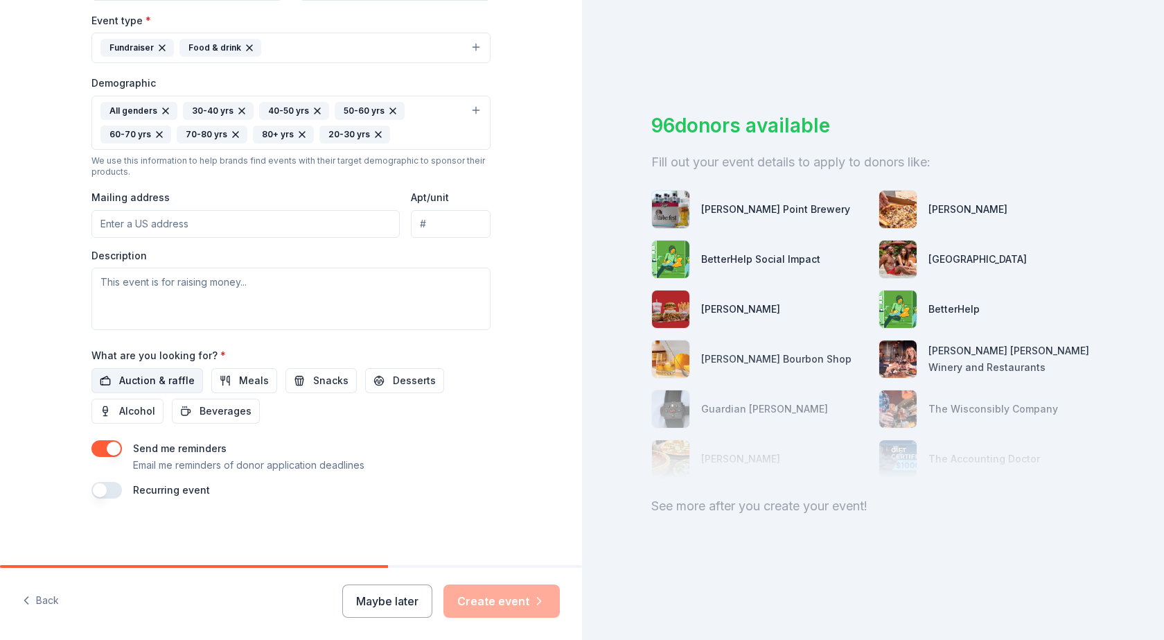
click at [159, 379] on span "Auction & raffle" at bounding box center [157, 380] width 76 height 17
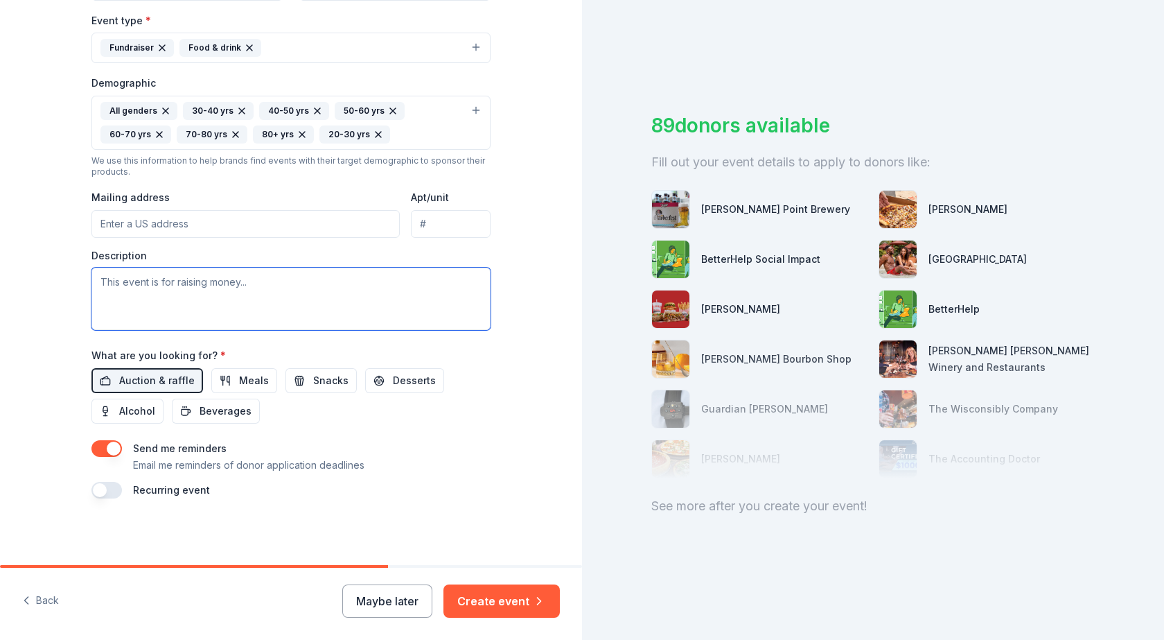
click at [176, 284] on textarea at bounding box center [290, 299] width 399 height 62
click at [187, 227] on input "Mailing address" at bounding box center [245, 224] width 308 height 28
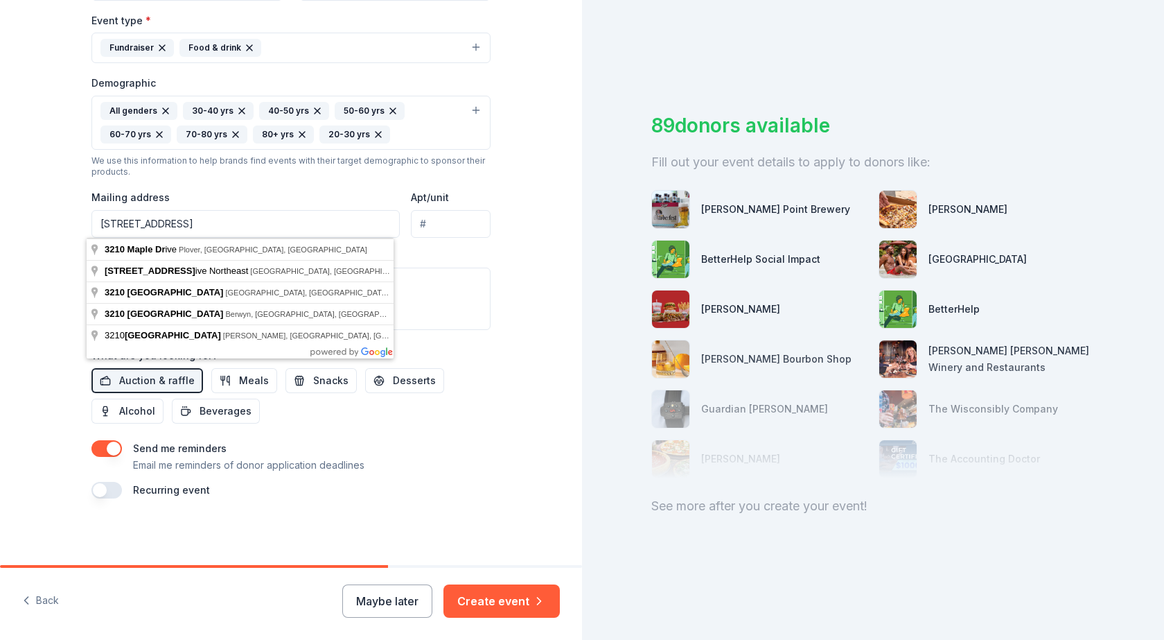
type input "3210 Maple Drive, Plover, WI, 54467"
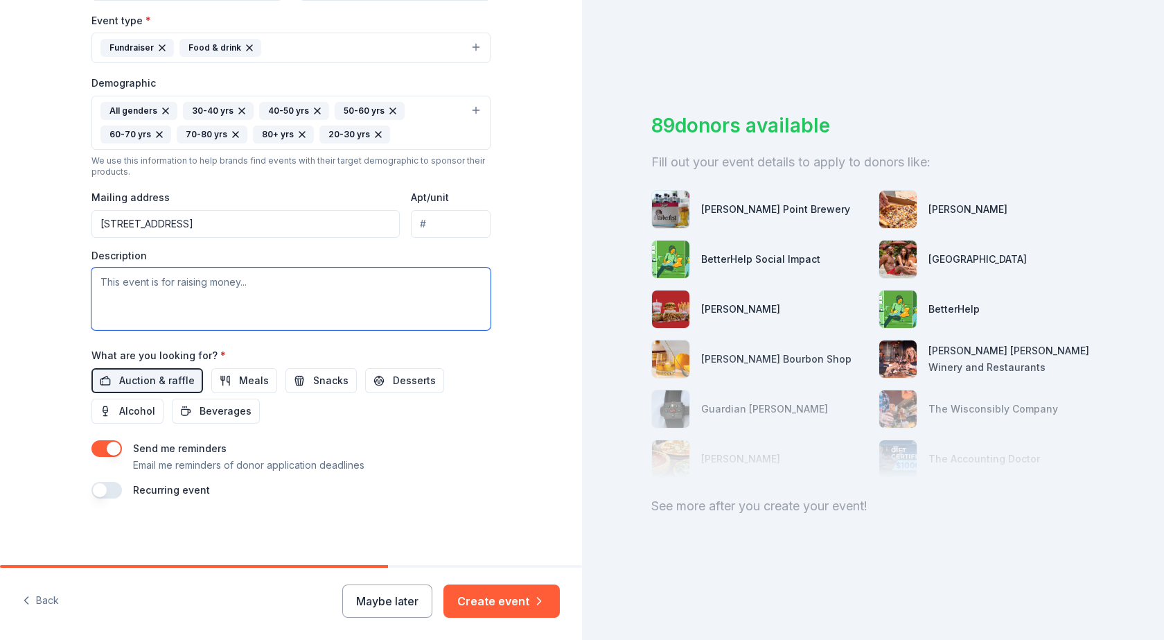
click at [152, 290] on textarea at bounding box center [290, 299] width 399 height 62
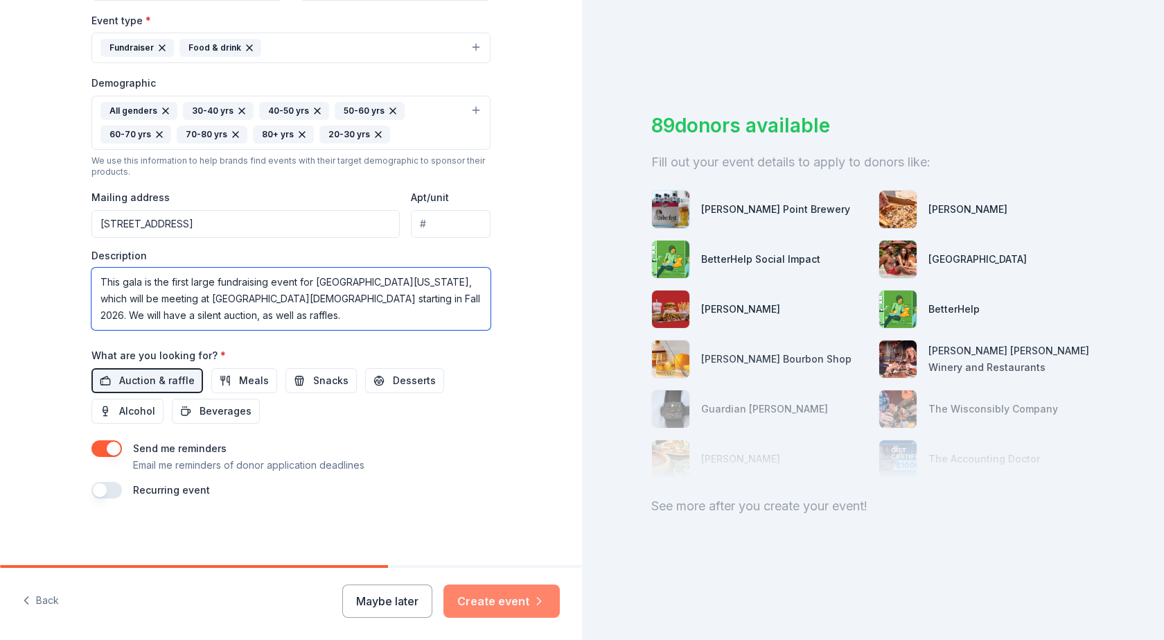
type textarea "This gala is the first large fundraising event for Central Wisconsin Lutheran H…"
click at [510, 604] on button "Create event" at bounding box center [502, 600] width 116 height 33
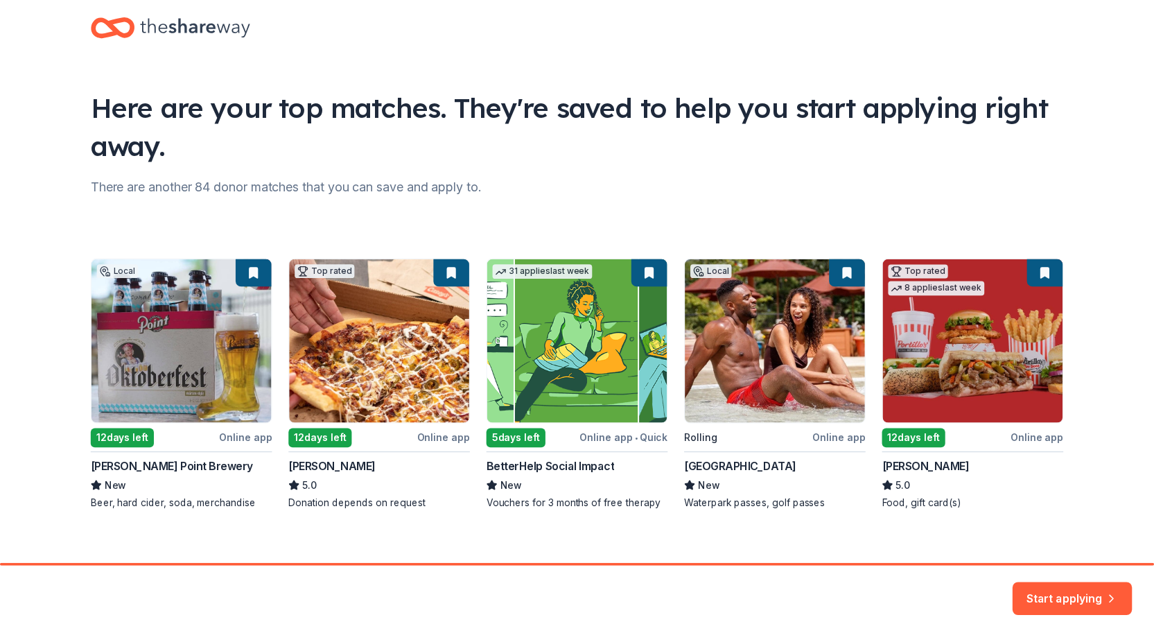
scroll to position [37, 0]
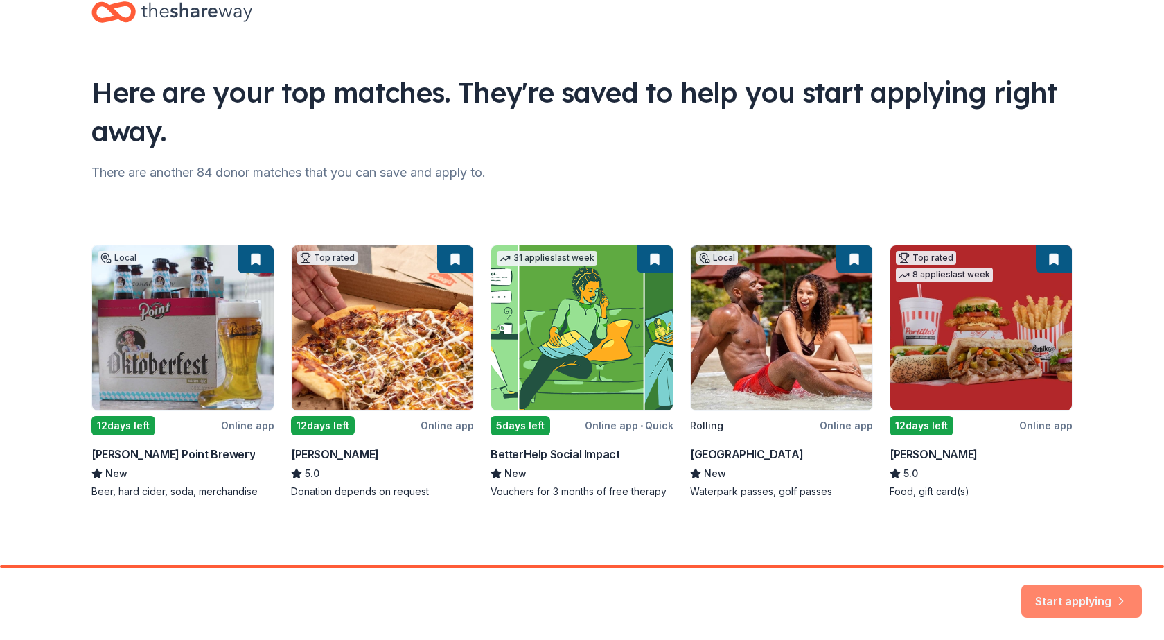
click at [1084, 591] on button "Start applying" at bounding box center [1082, 592] width 121 height 33
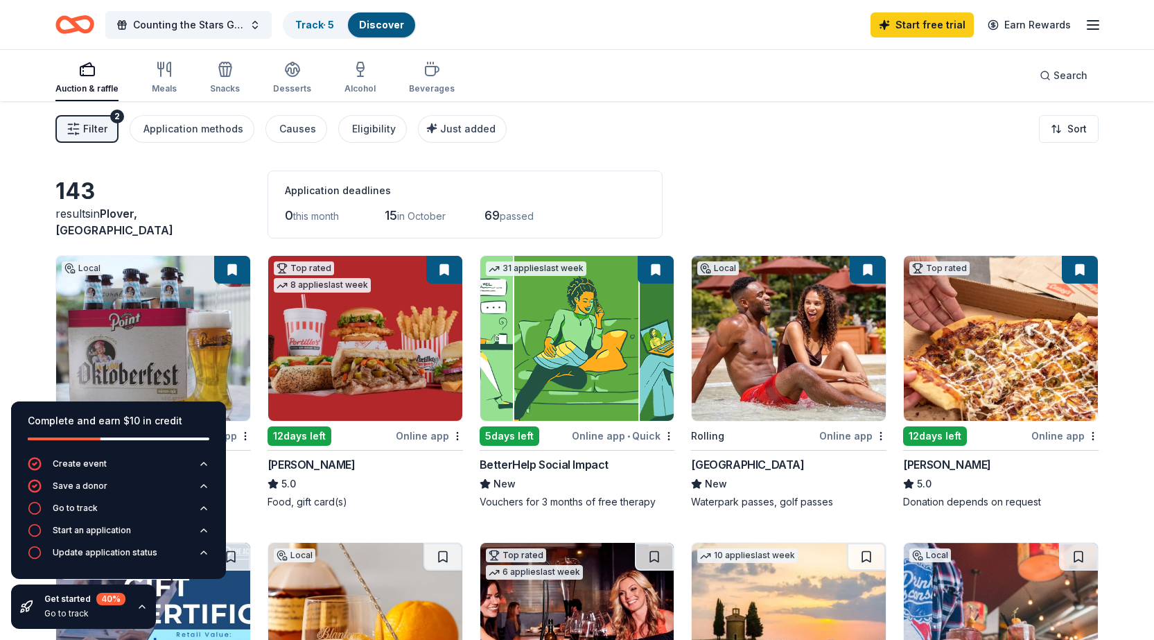
click at [791, 348] on img at bounding box center [789, 338] width 194 height 165
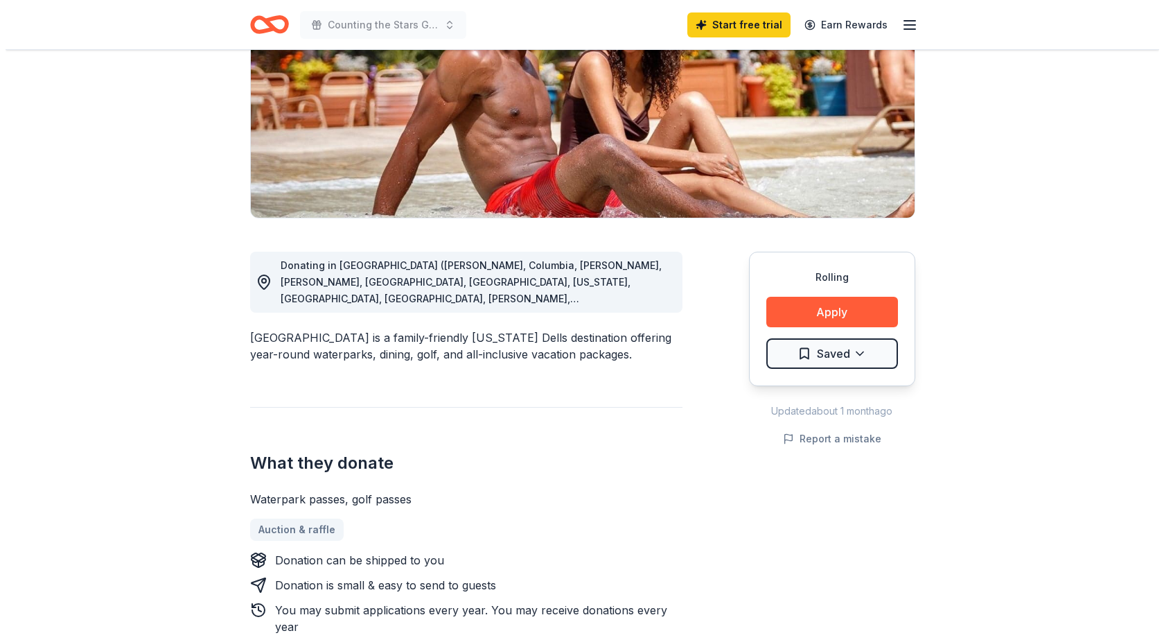
scroll to position [208, 0]
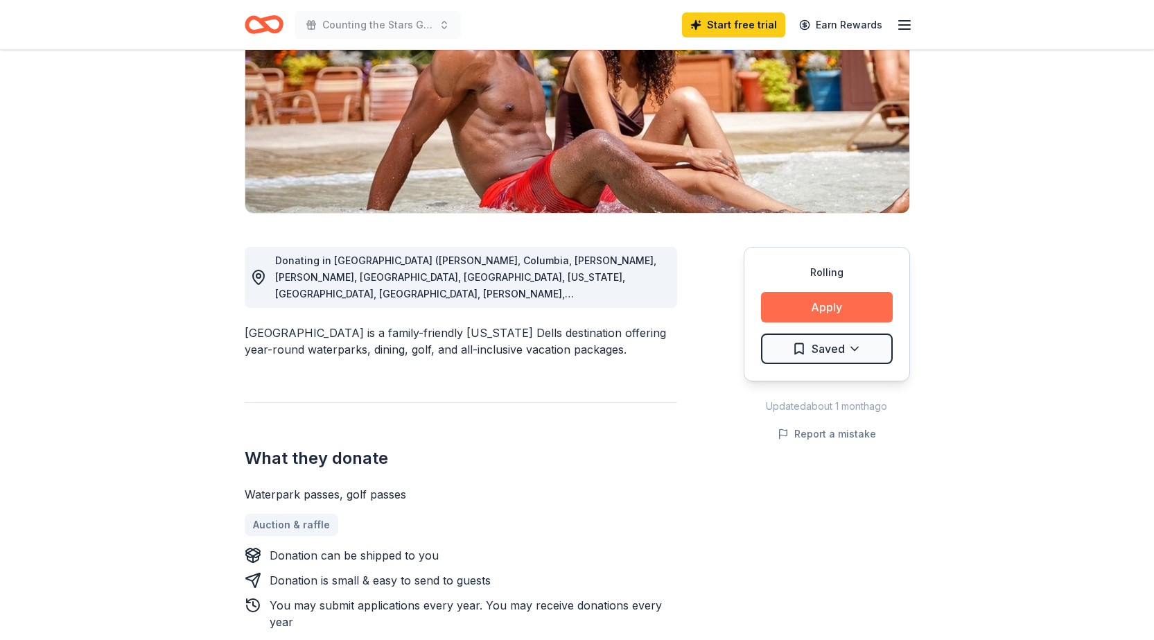
click at [855, 307] on button "Apply" at bounding box center [827, 307] width 132 height 30
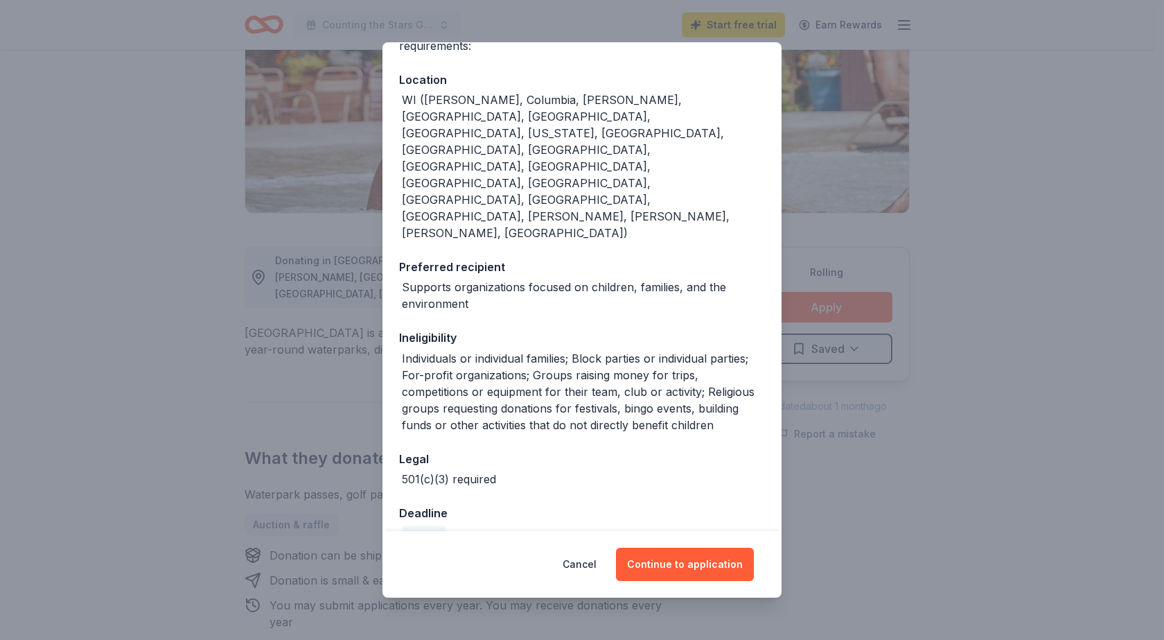
scroll to position [194, 0]
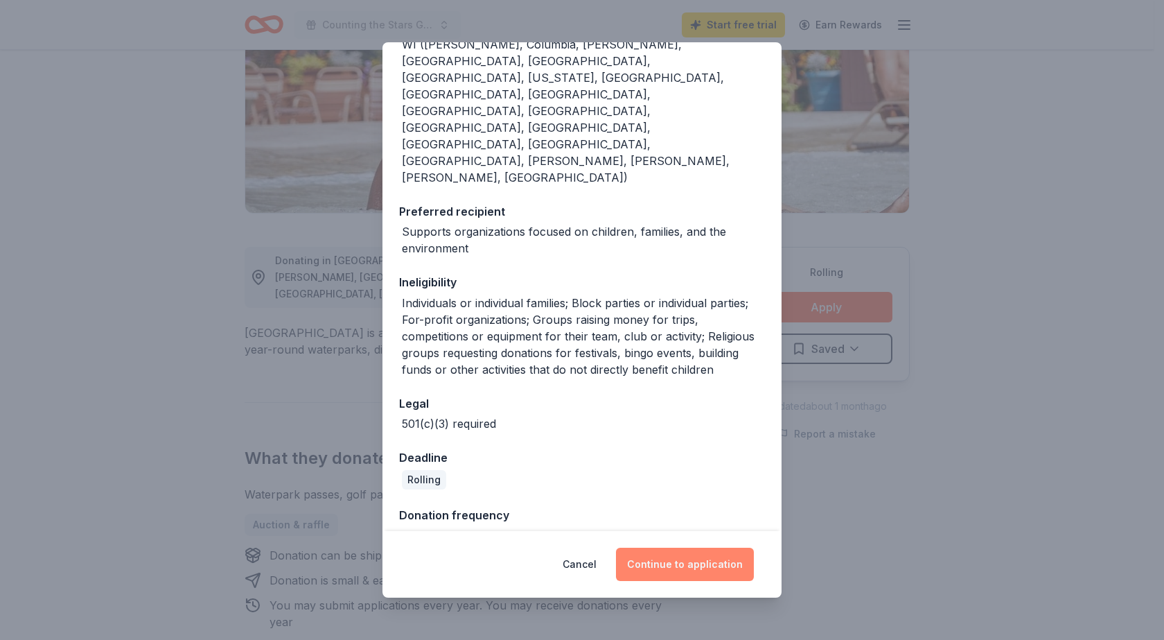
click at [697, 566] on button "Continue to application" at bounding box center [685, 564] width 138 height 33
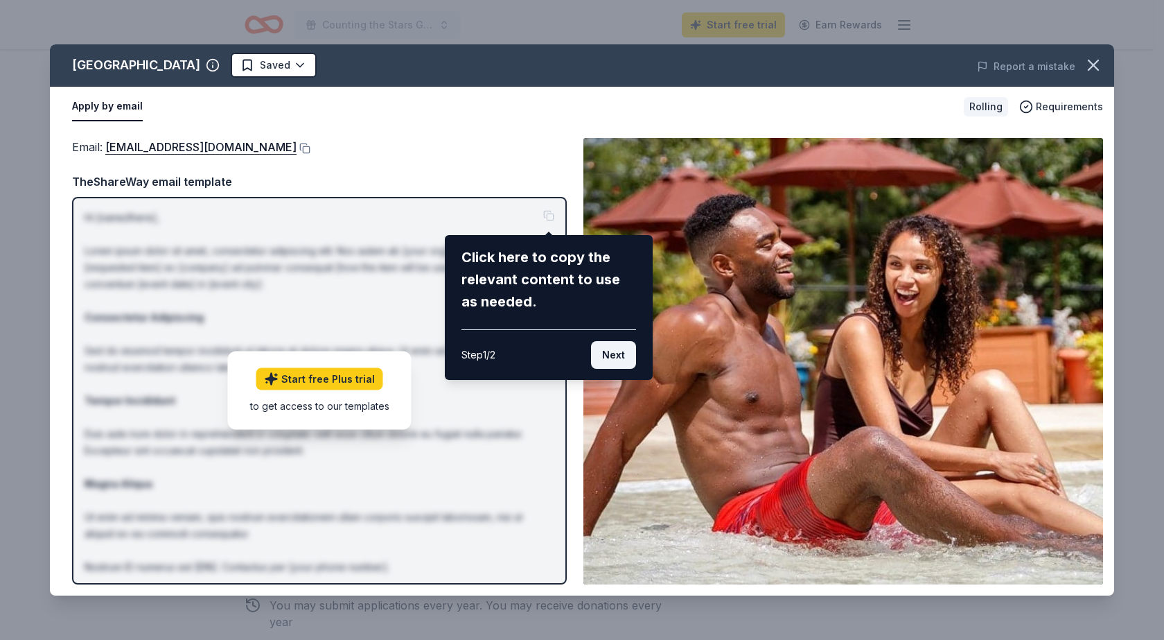
click at [617, 357] on button "Next" at bounding box center [613, 355] width 45 height 28
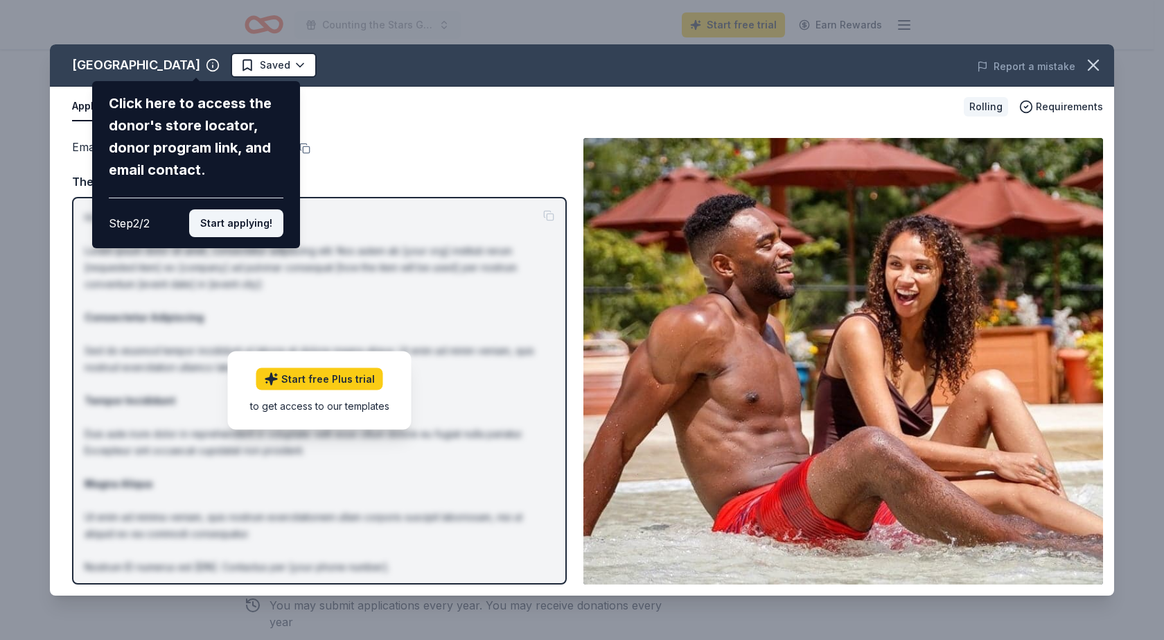
click at [243, 225] on button "Start applying!" at bounding box center [236, 223] width 94 height 28
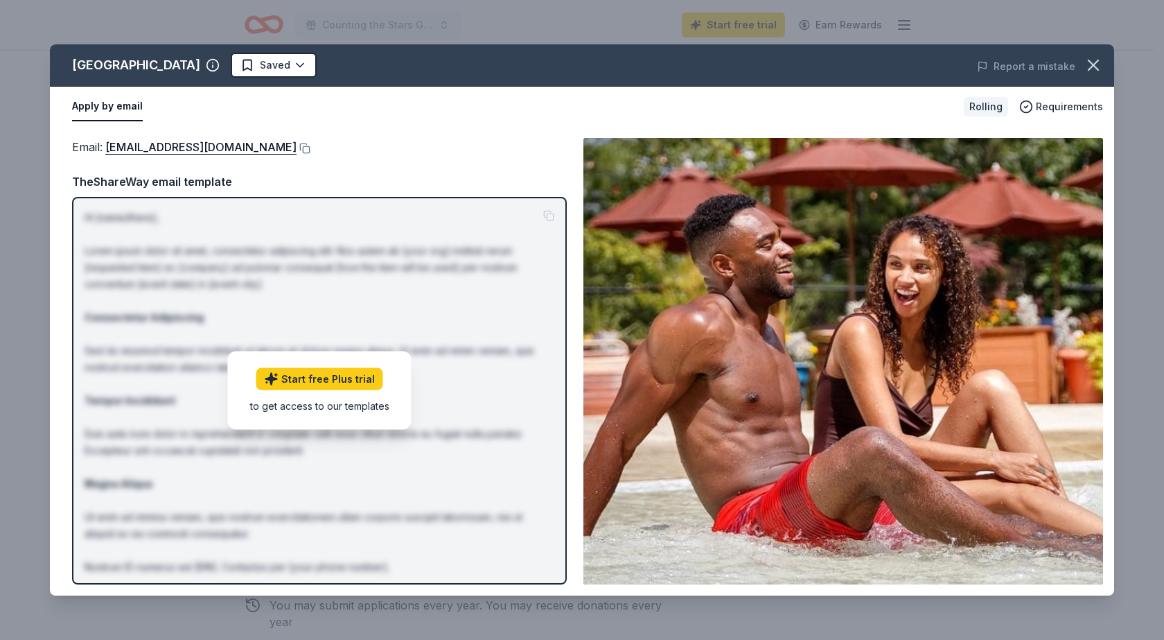
click at [343, 382] on link "Start free Plus trial" at bounding box center [319, 379] width 127 height 22
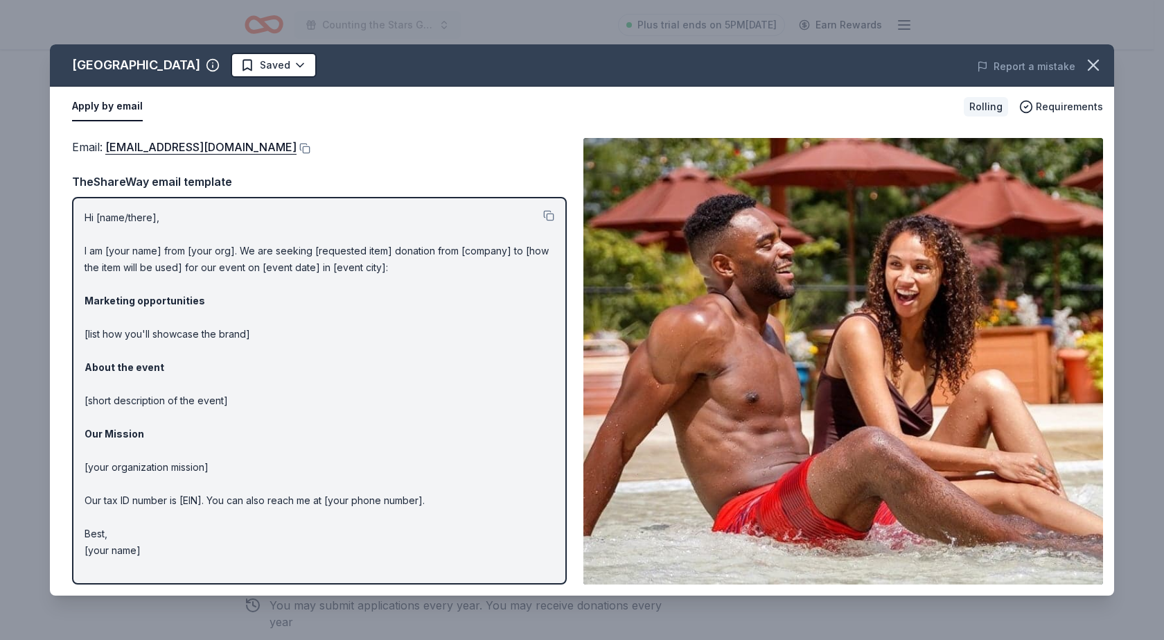
click at [110, 105] on button "Apply by email" at bounding box center [107, 106] width 71 height 29
click at [94, 105] on button "Apply by email" at bounding box center [107, 106] width 71 height 29
click at [1104, 63] on button "button" at bounding box center [1093, 65] width 30 height 30
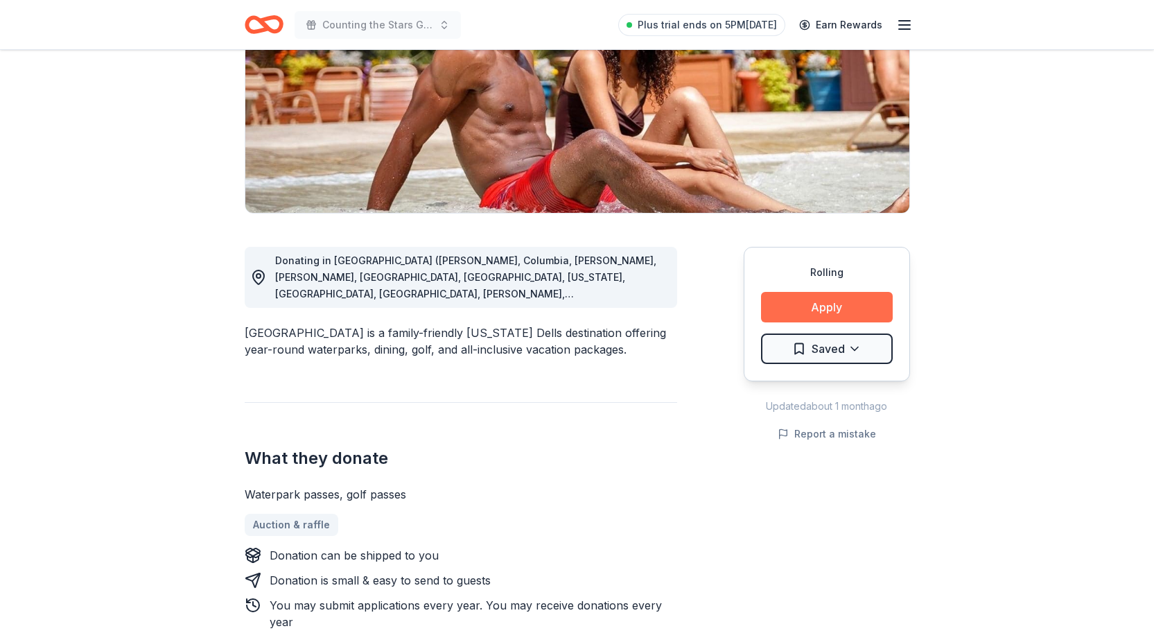
click at [837, 306] on button "Apply" at bounding box center [827, 307] width 132 height 30
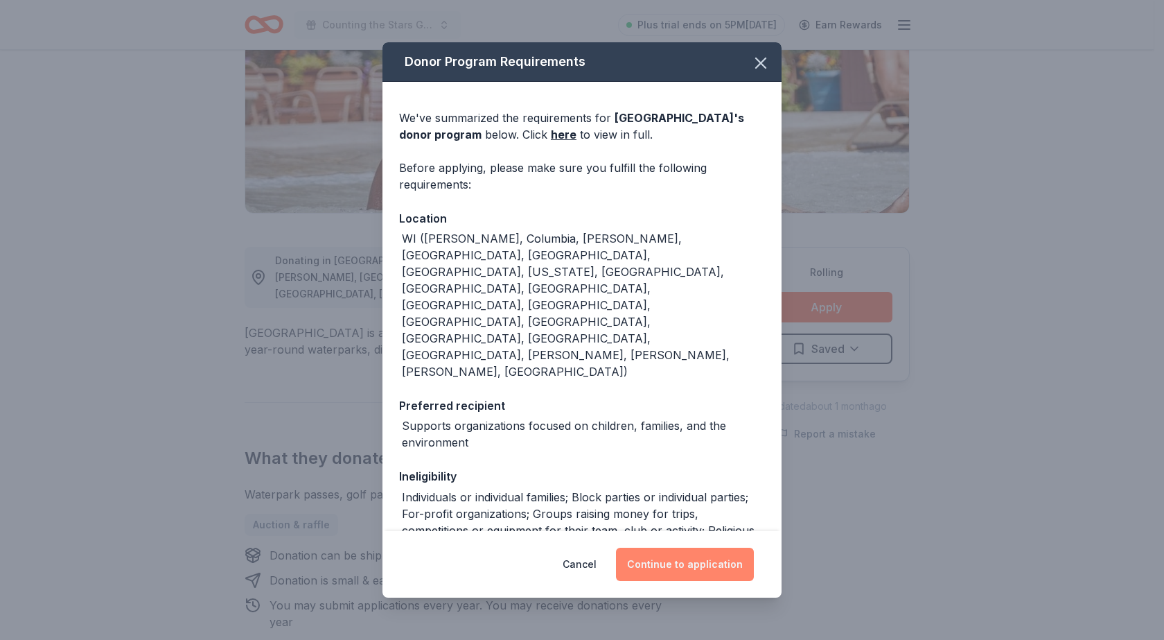
click at [680, 561] on button "Continue to application" at bounding box center [685, 564] width 138 height 33
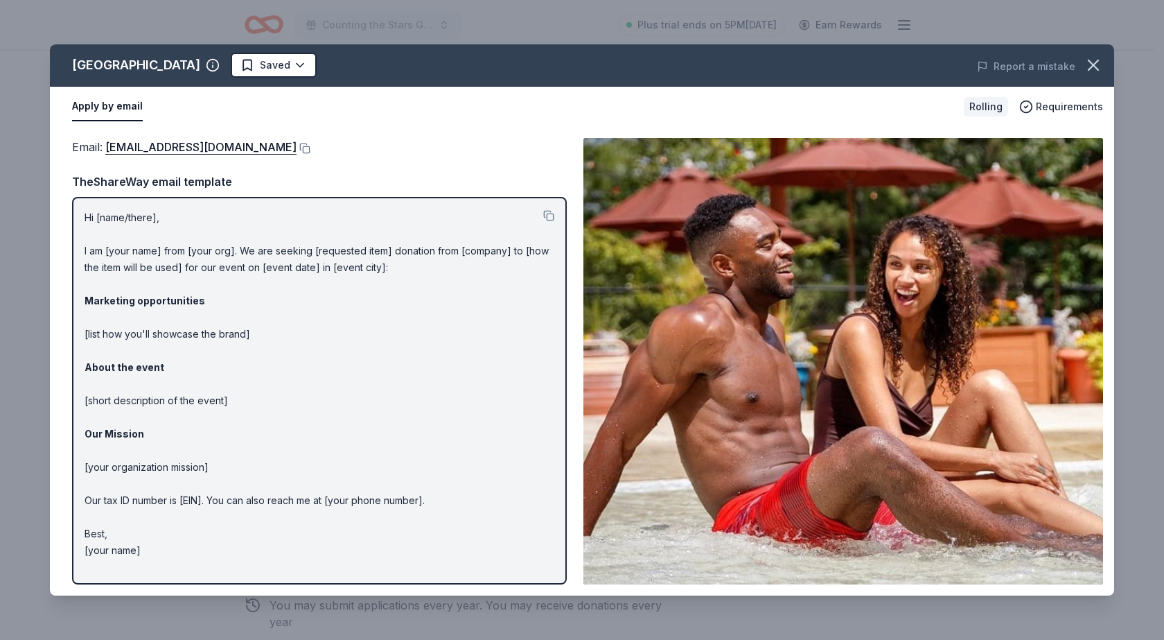
click at [195, 234] on p "Hi [name/there], I am [your name] from [your org]. We are seeking [requested it…" at bounding box center [320, 383] width 470 height 349
click at [548, 214] on button at bounding box center [548, 215] width 11 height 11
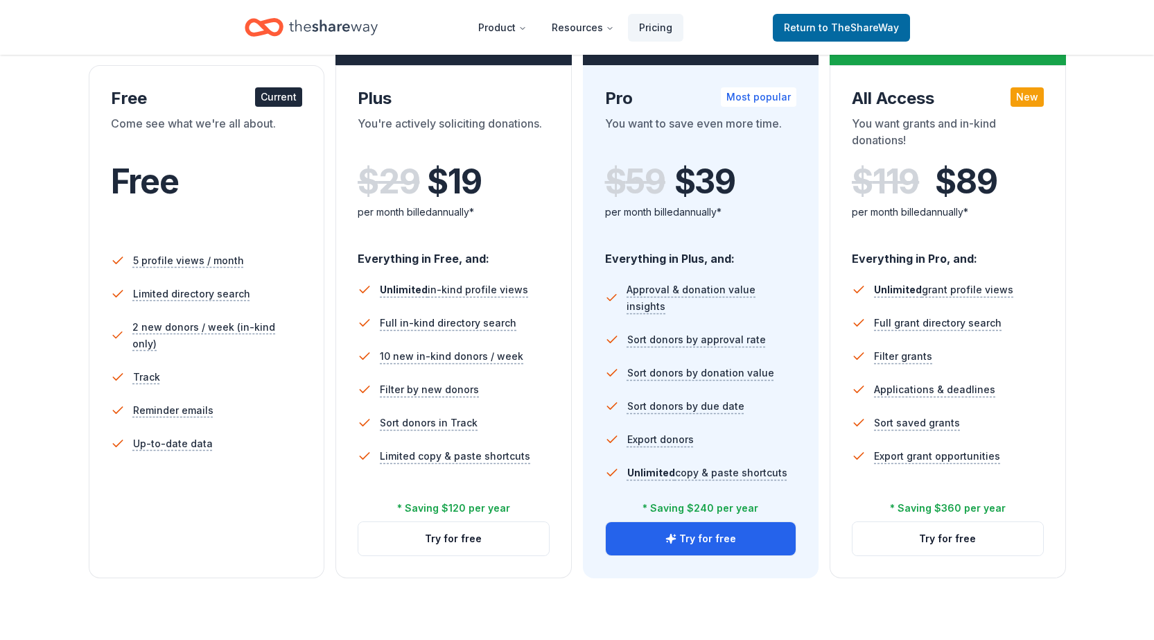
scroll to position [208, 0]
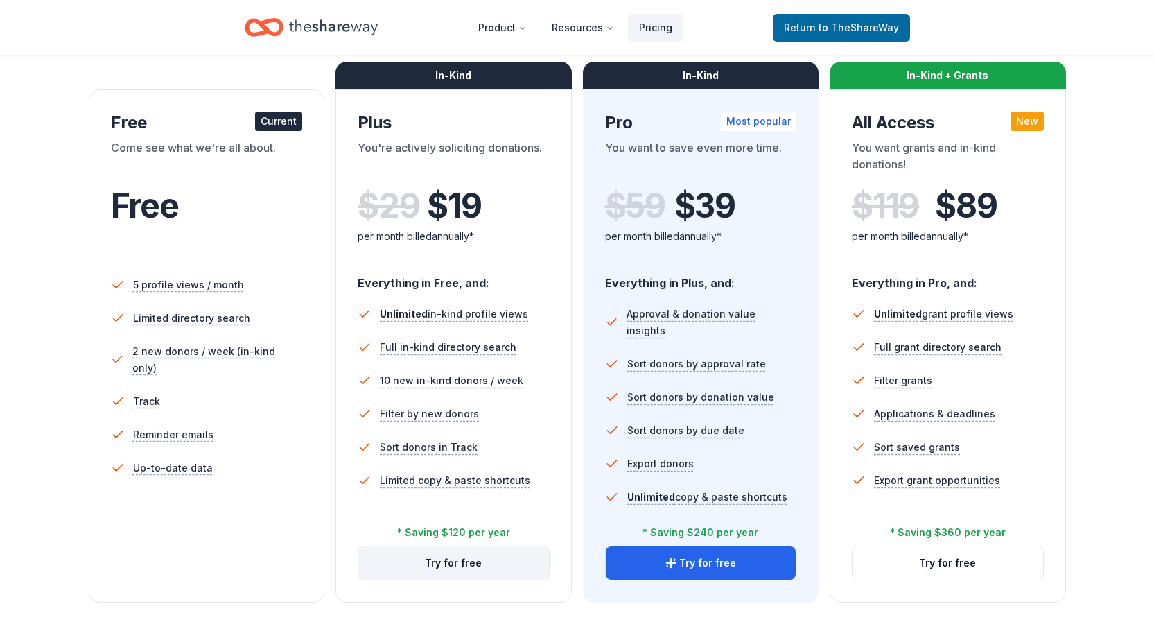
click at [446, 560] on button "Try for free" at bounding box center [453, 562] width 191 height 33
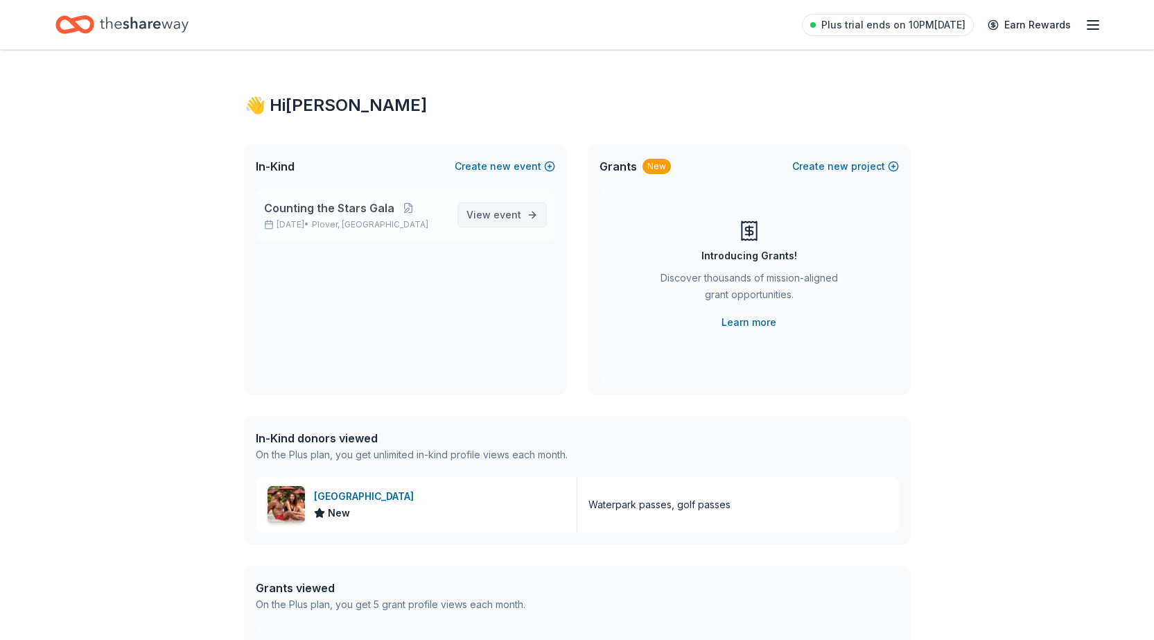
click at [502, 213] on span "event" at bounding box center [507, 215] width 28 height 12
